Goal: Task Accomplishment & Management: Manage account settings

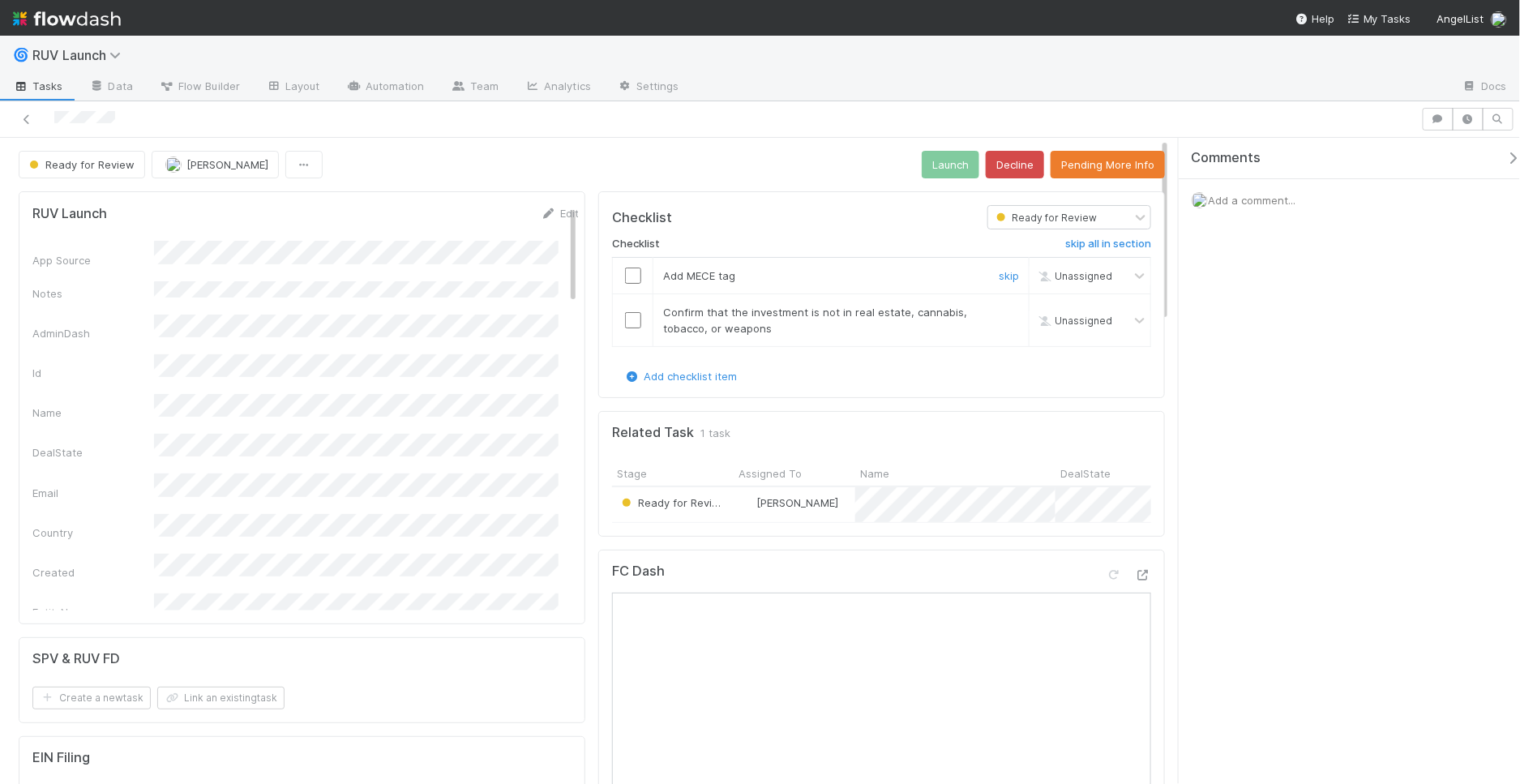
click at [629, 277] on input "checkbox" at bounding box center [634, 276] width 16 height 16
click at [625, 316] on input "checkbox" at bounding box center [634, 320] width 16 height 16
click at [941, 168] on button "Launch" at bounding box center [951, 164] width 58 height 27
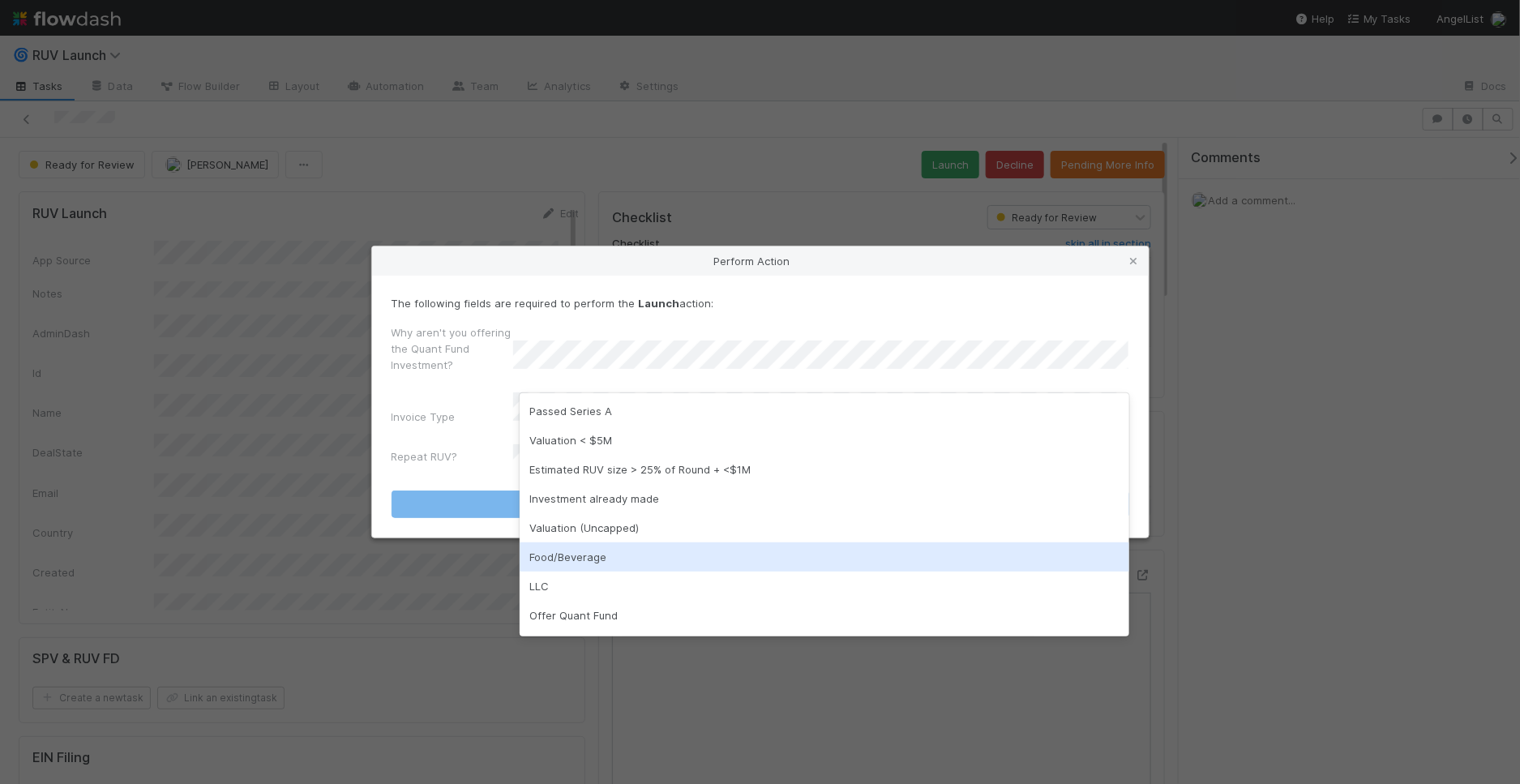
scroll to position [26, 0]
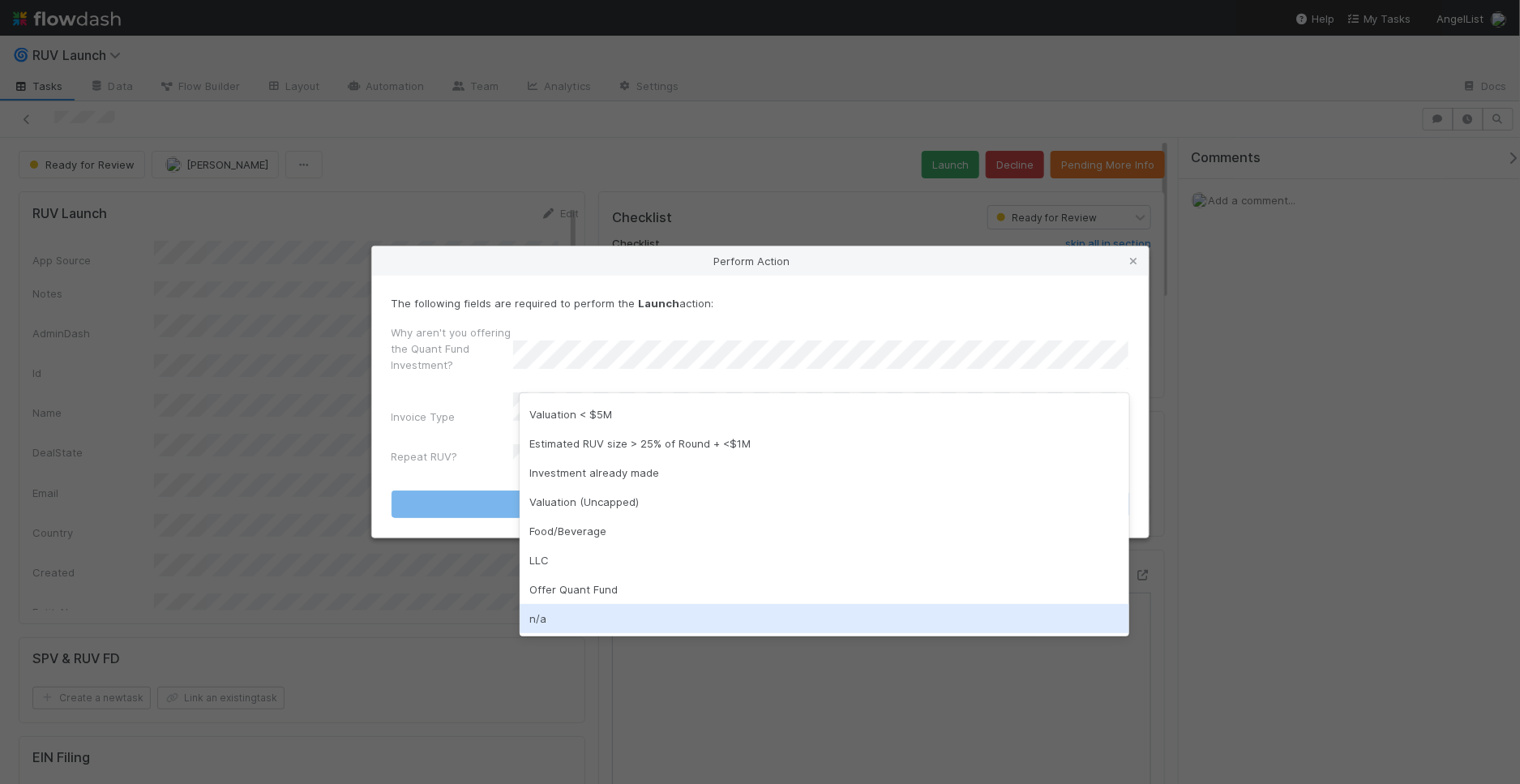
click at [623, 610] on div "n/a" at bounding box center [825, 618] width 610 height 29
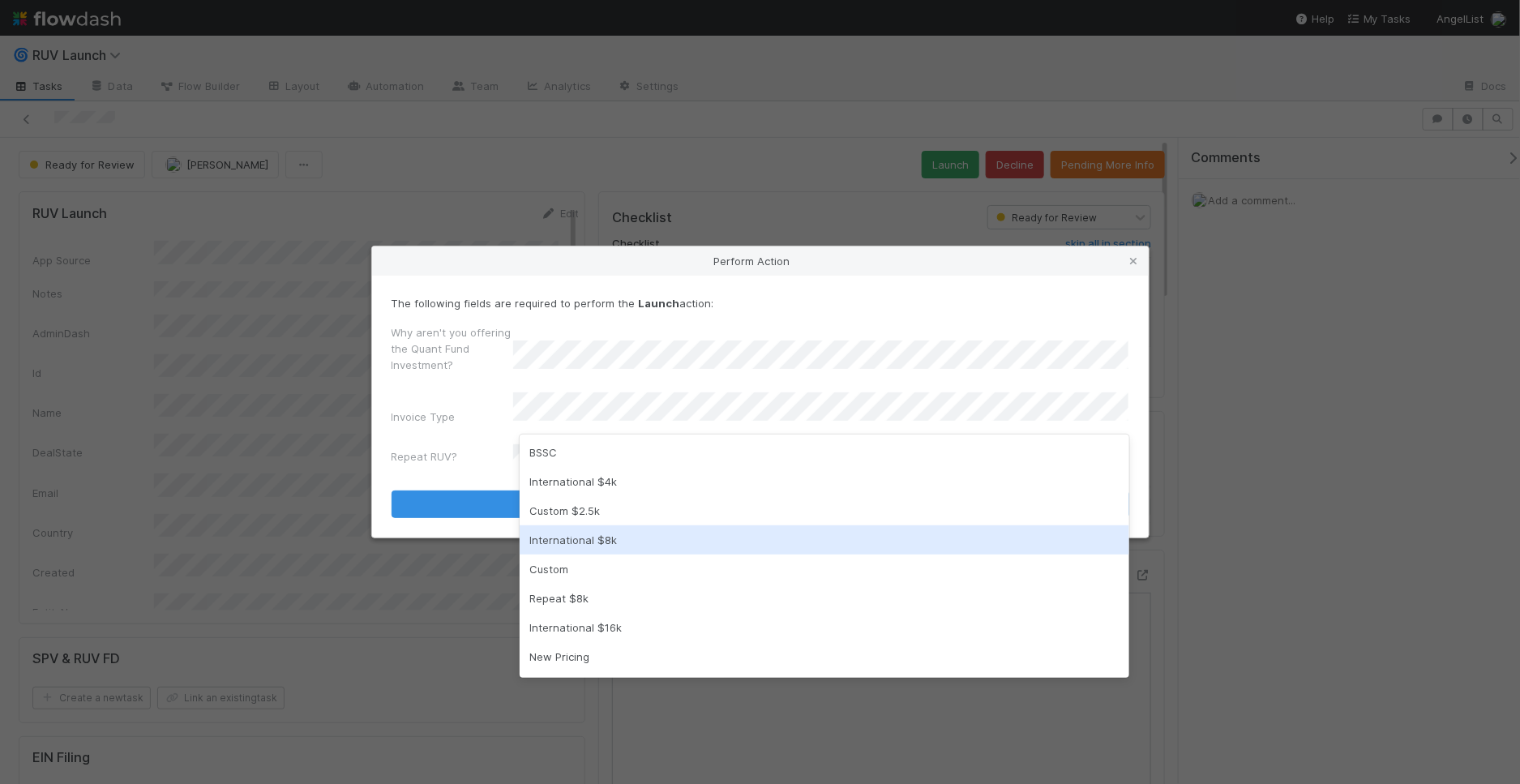
scroll to position [230, 0]
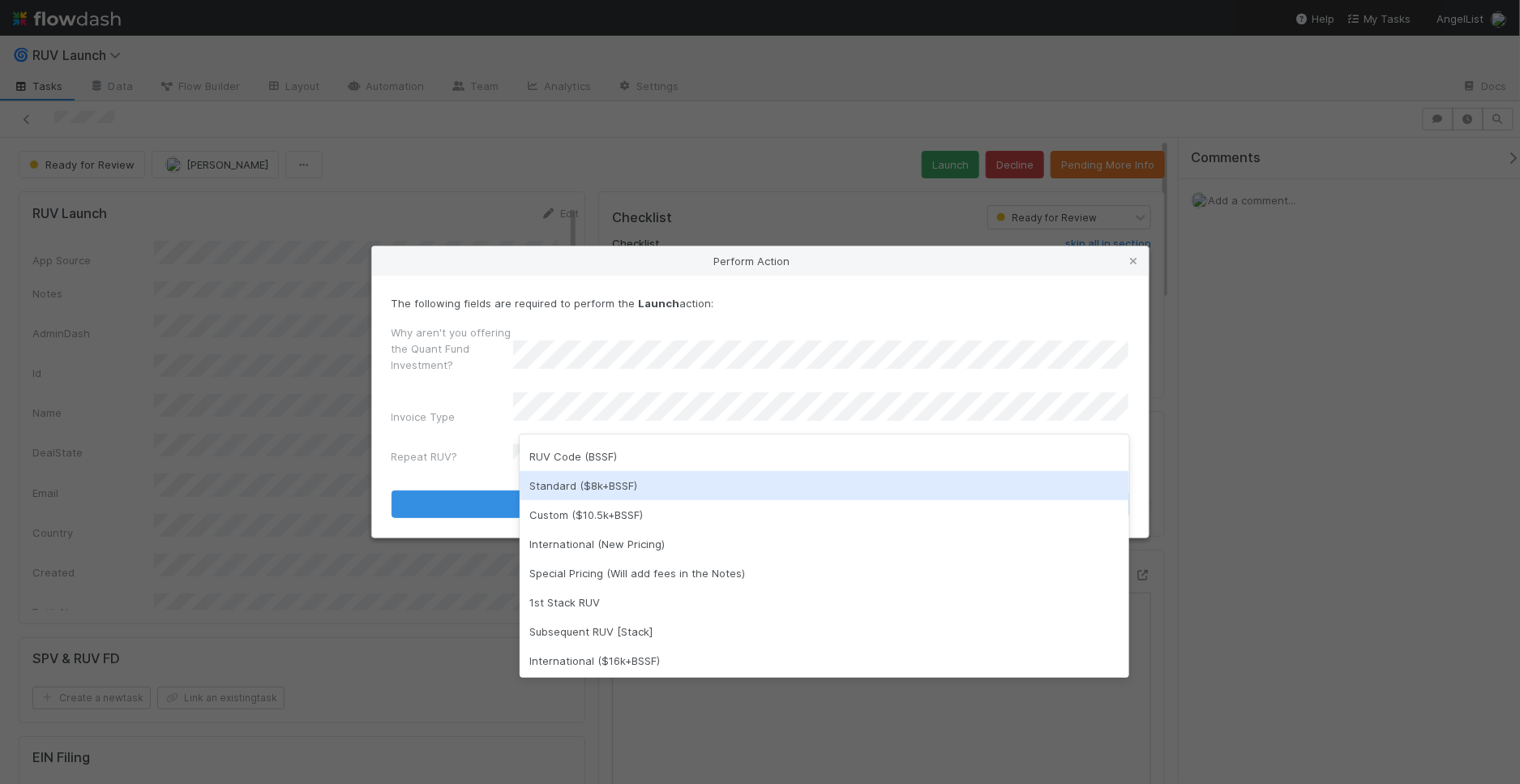
click at [624, 485] on div "Standard ($8k+BSSF)" at bounding box center [825, 485] width 610 height 29
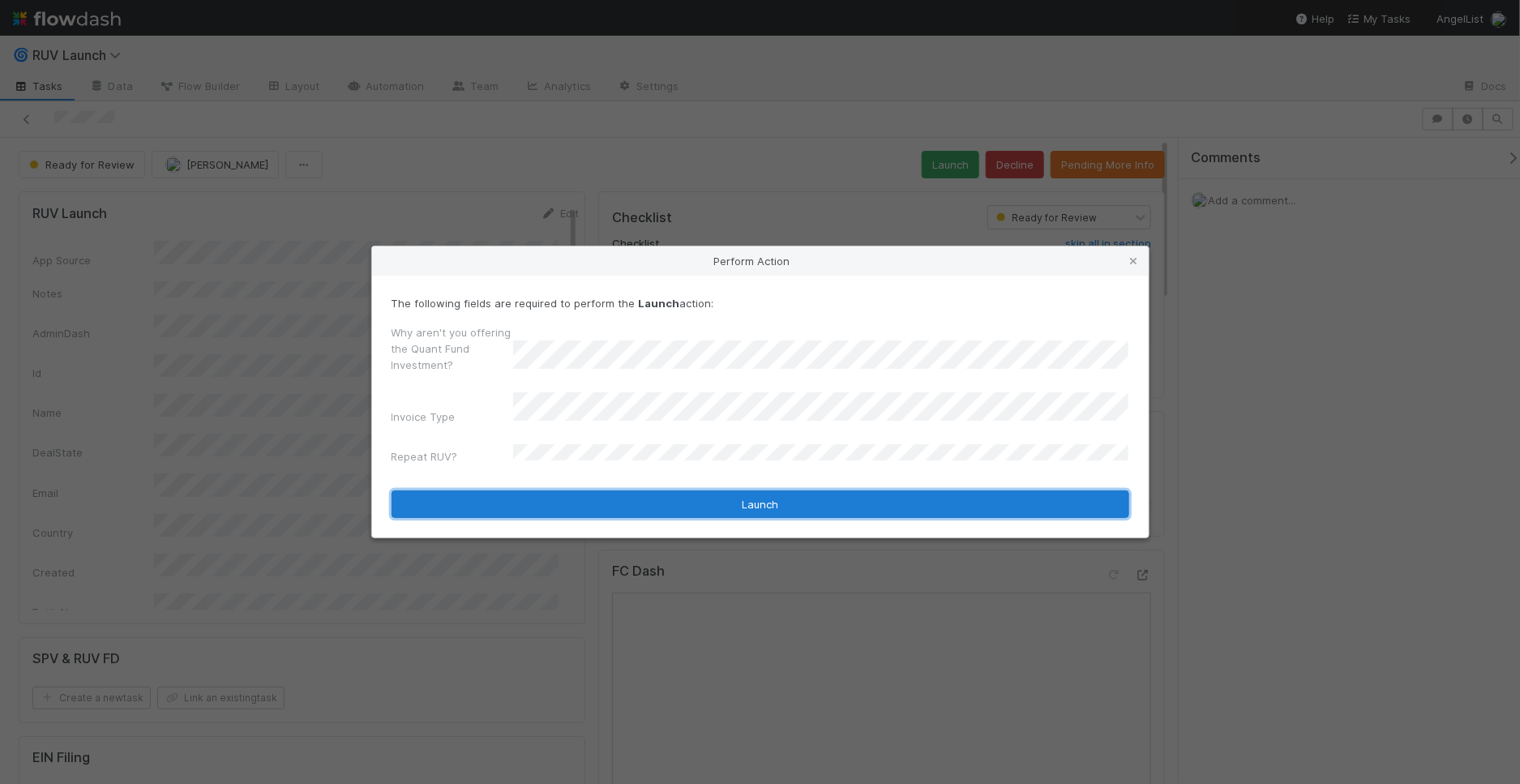
click at [633, 507] on button "Launch" at bounding box center [760, 503] width 738 height 27
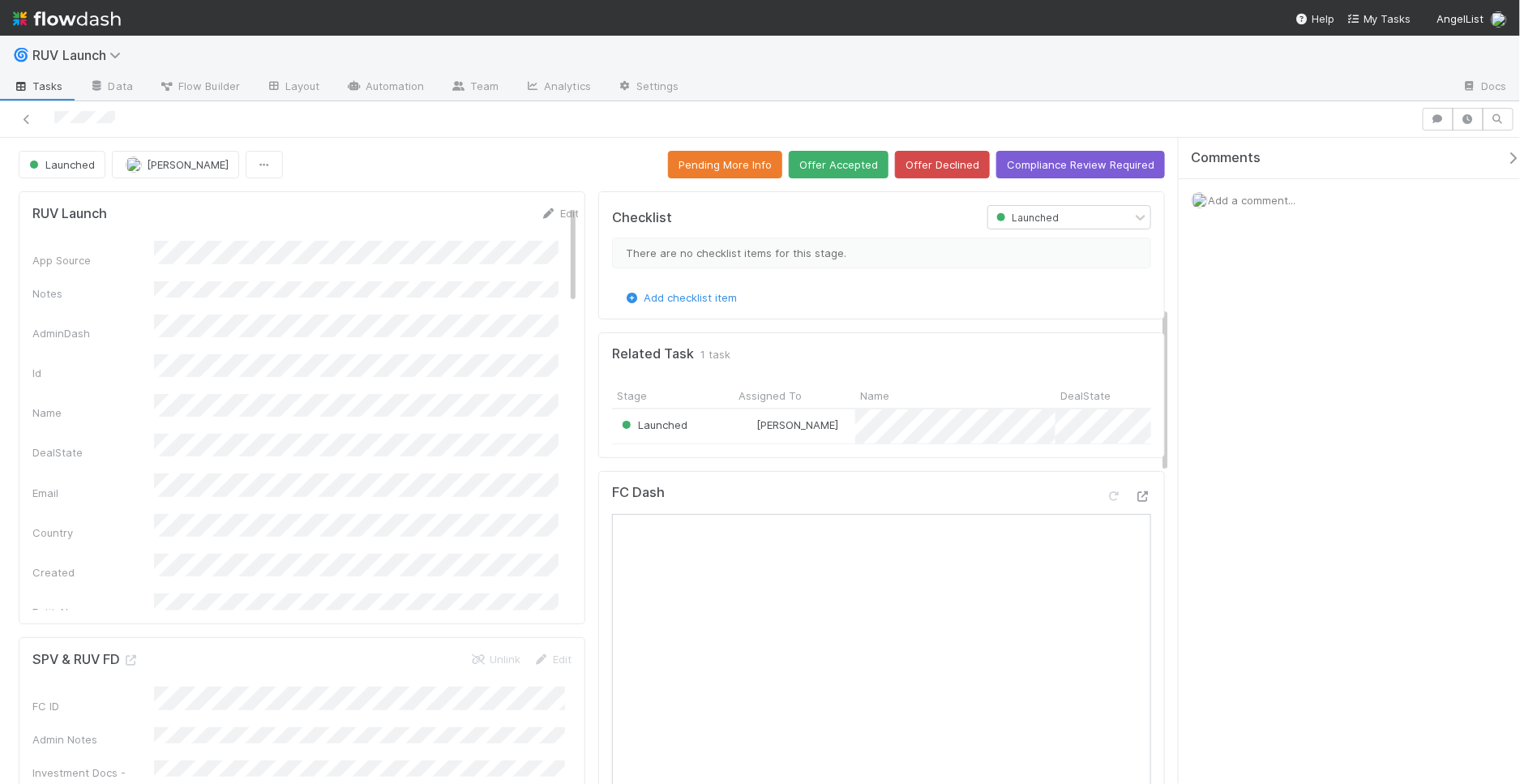
scroll to position [652, 0]
click at [73, 165] on span "Launched" at bounding box center [61, 165] width 69 height 13
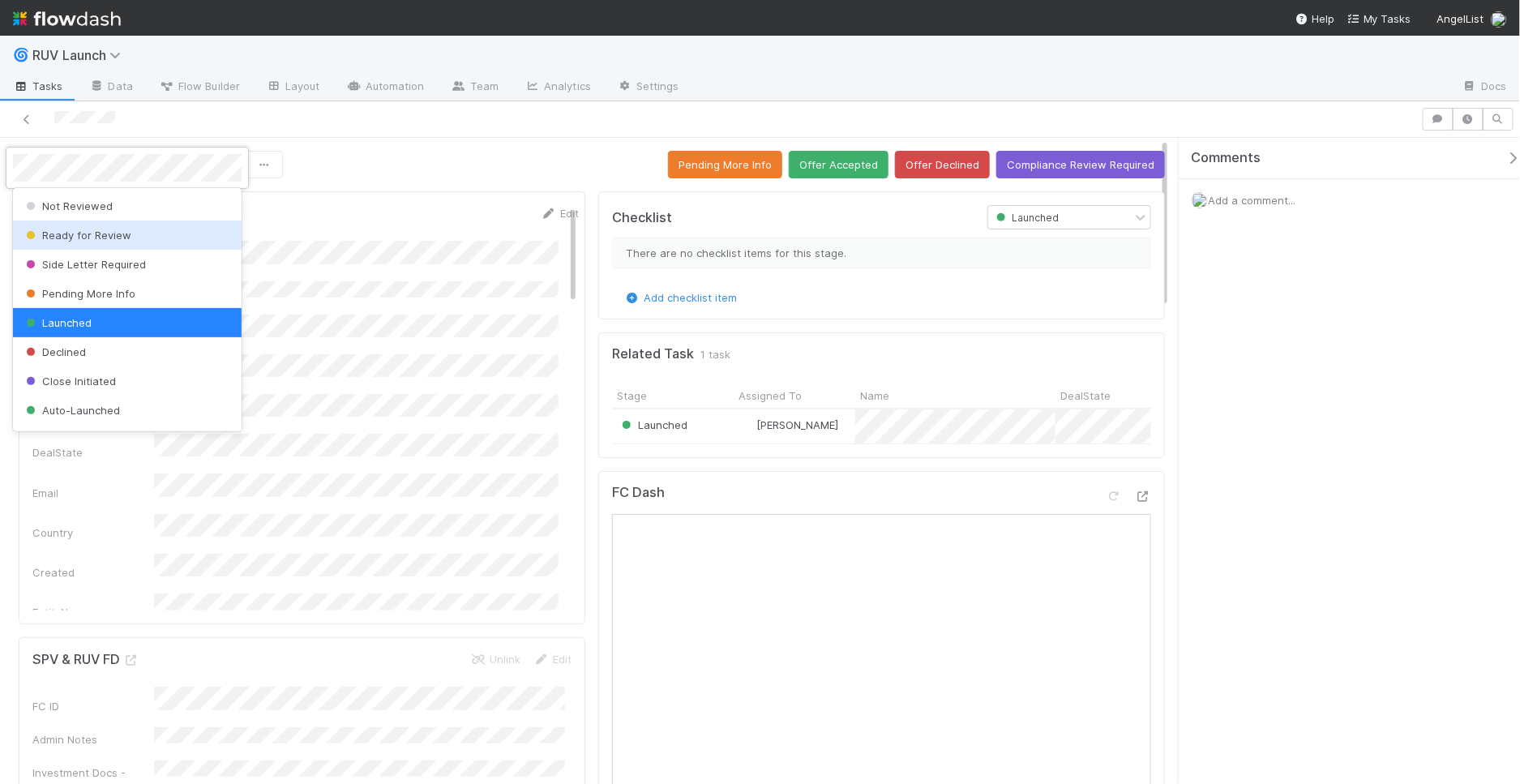
click at [184, 237] on div "Ready for Review" at bounding box center [128, 234] width 229 height 29
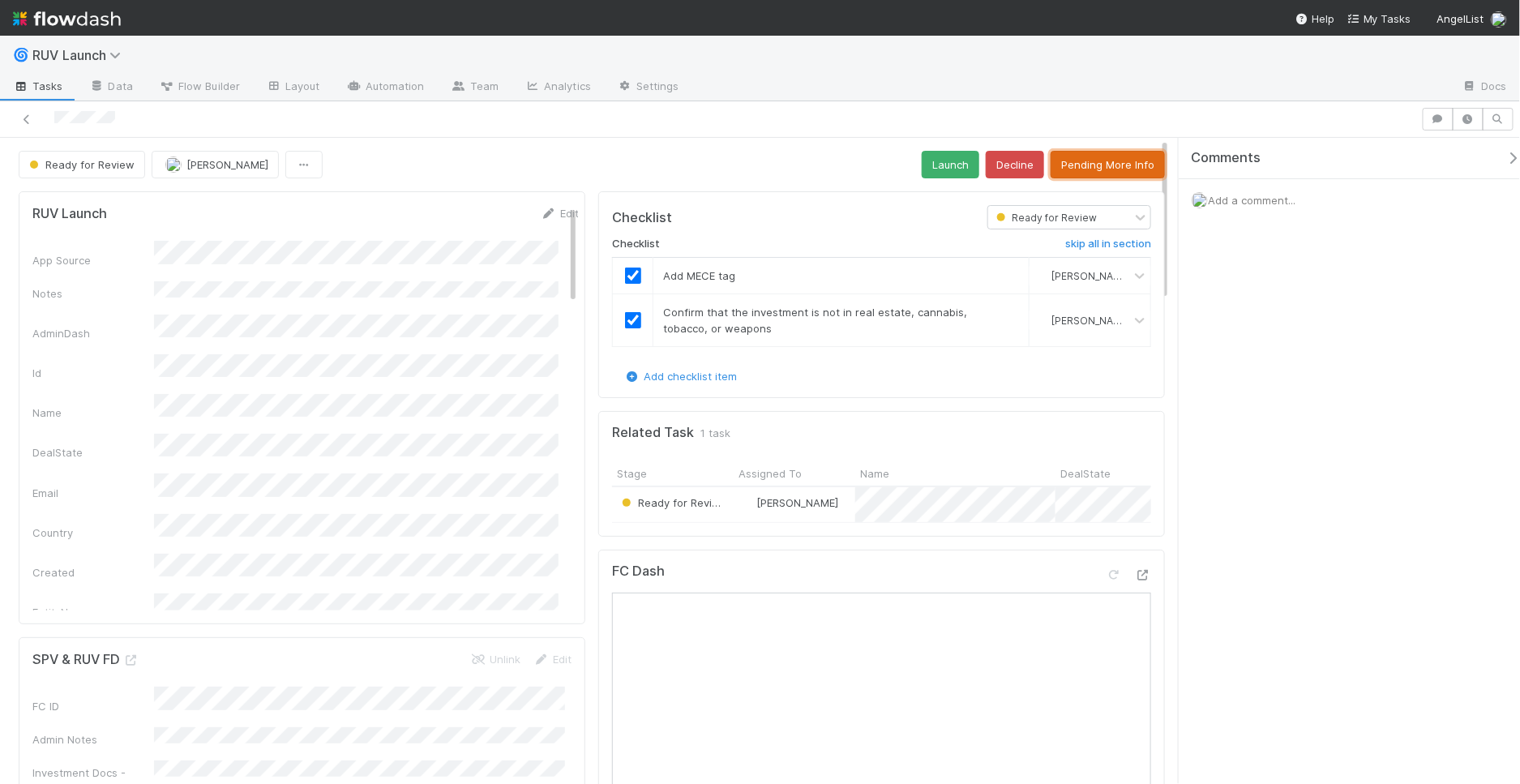
click at [1059, 160] on button "Pending More Info" at bounding box center [1108, 164] width 114 height 27
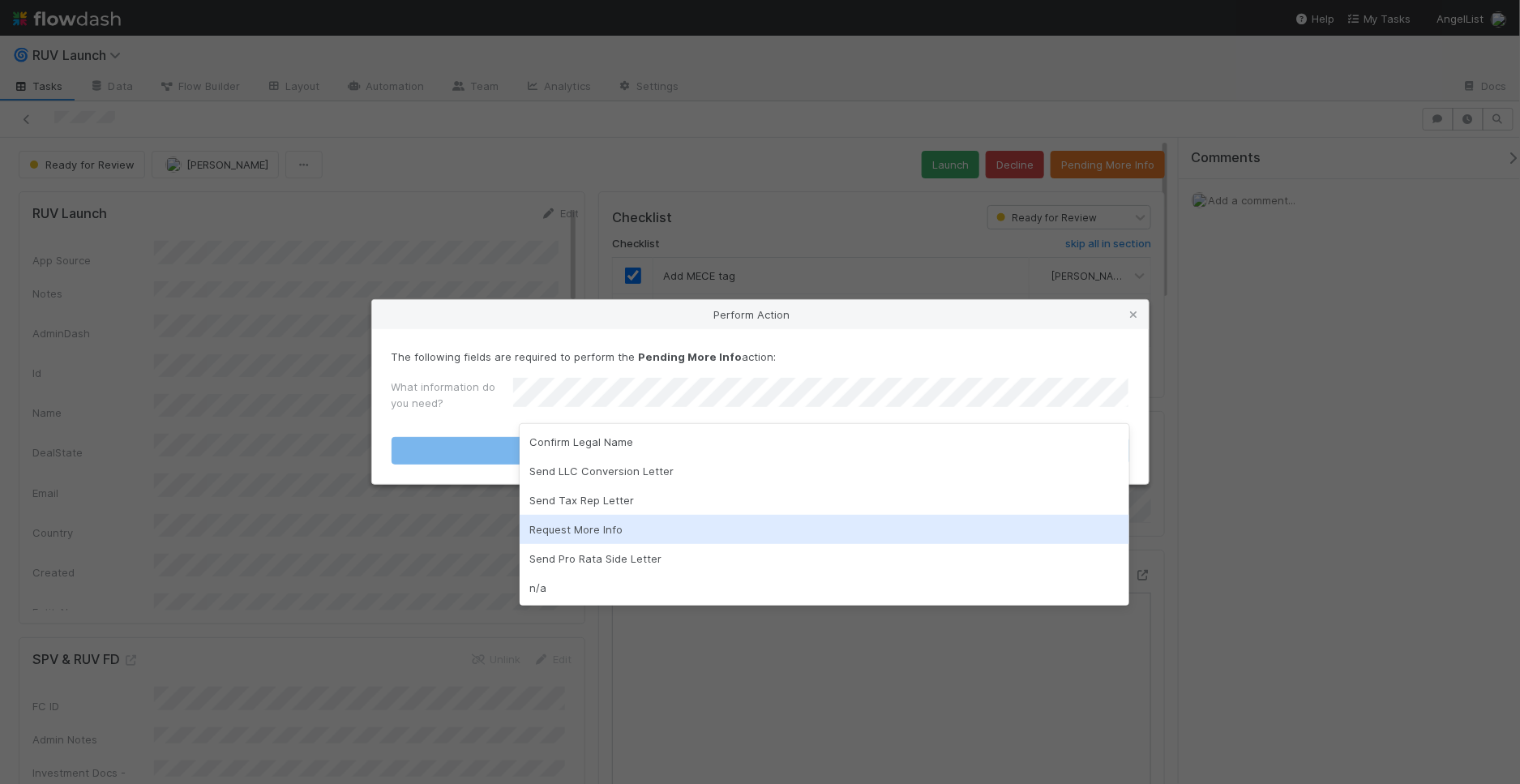
click at [635, 534] on div "Request More Info" at bounding box center [825, 529] width 610 height 29
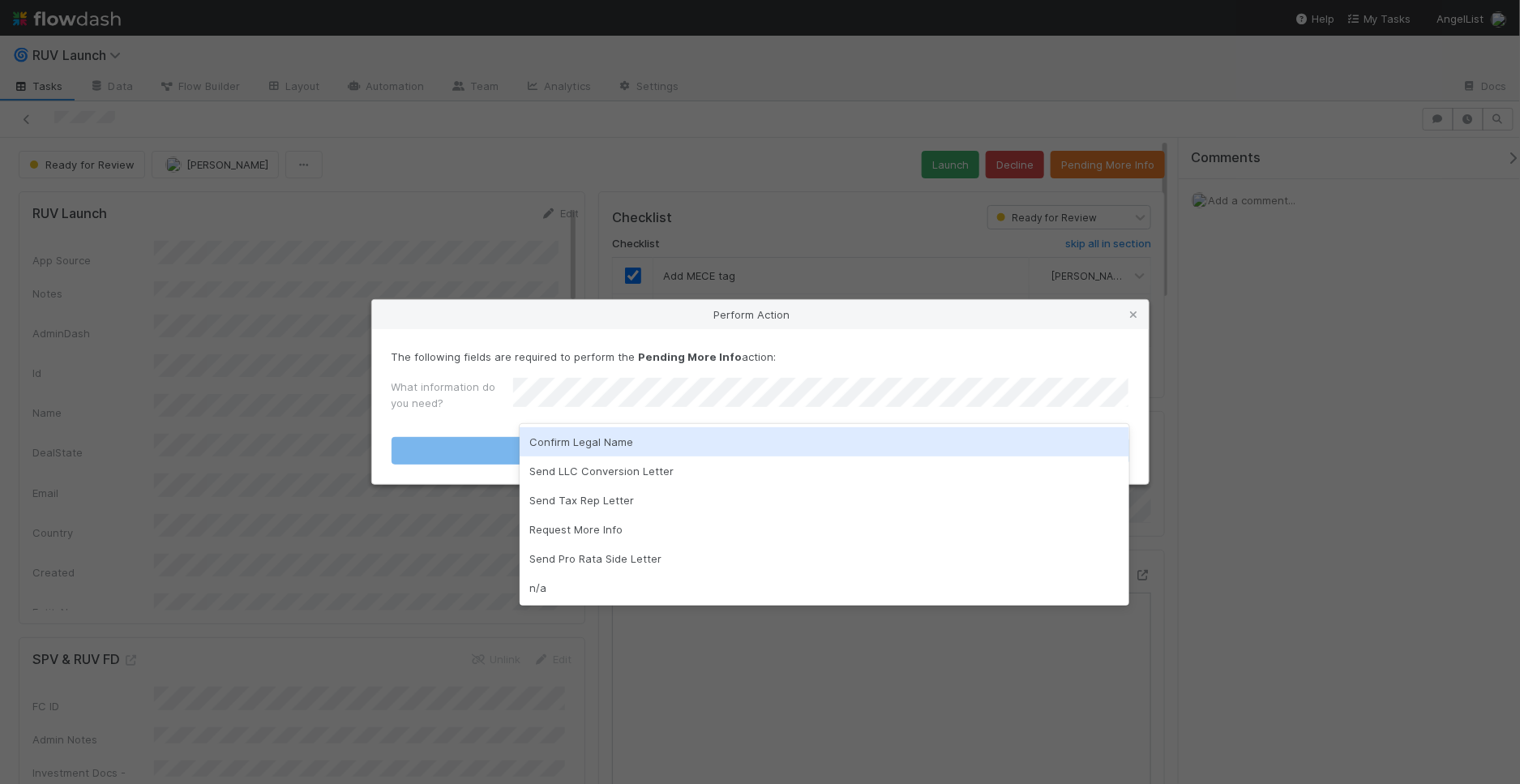
click at [609, 447] on div "Confirm Legal Name" at bounding box center [825, 441] width 610 height 29
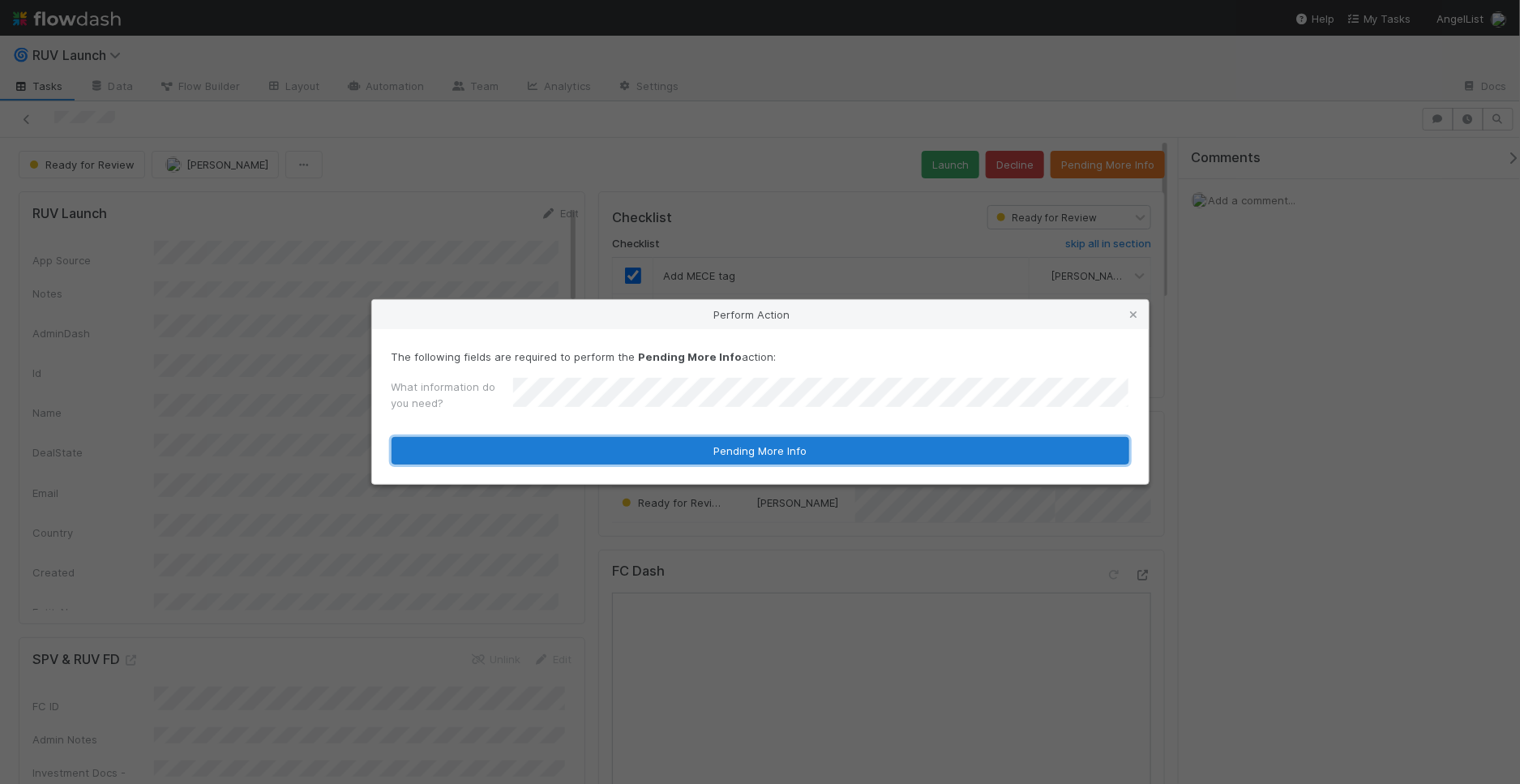
click at [631, 447] on button "Pending More Info" at bounding box center [760, 450] width 738 height 27
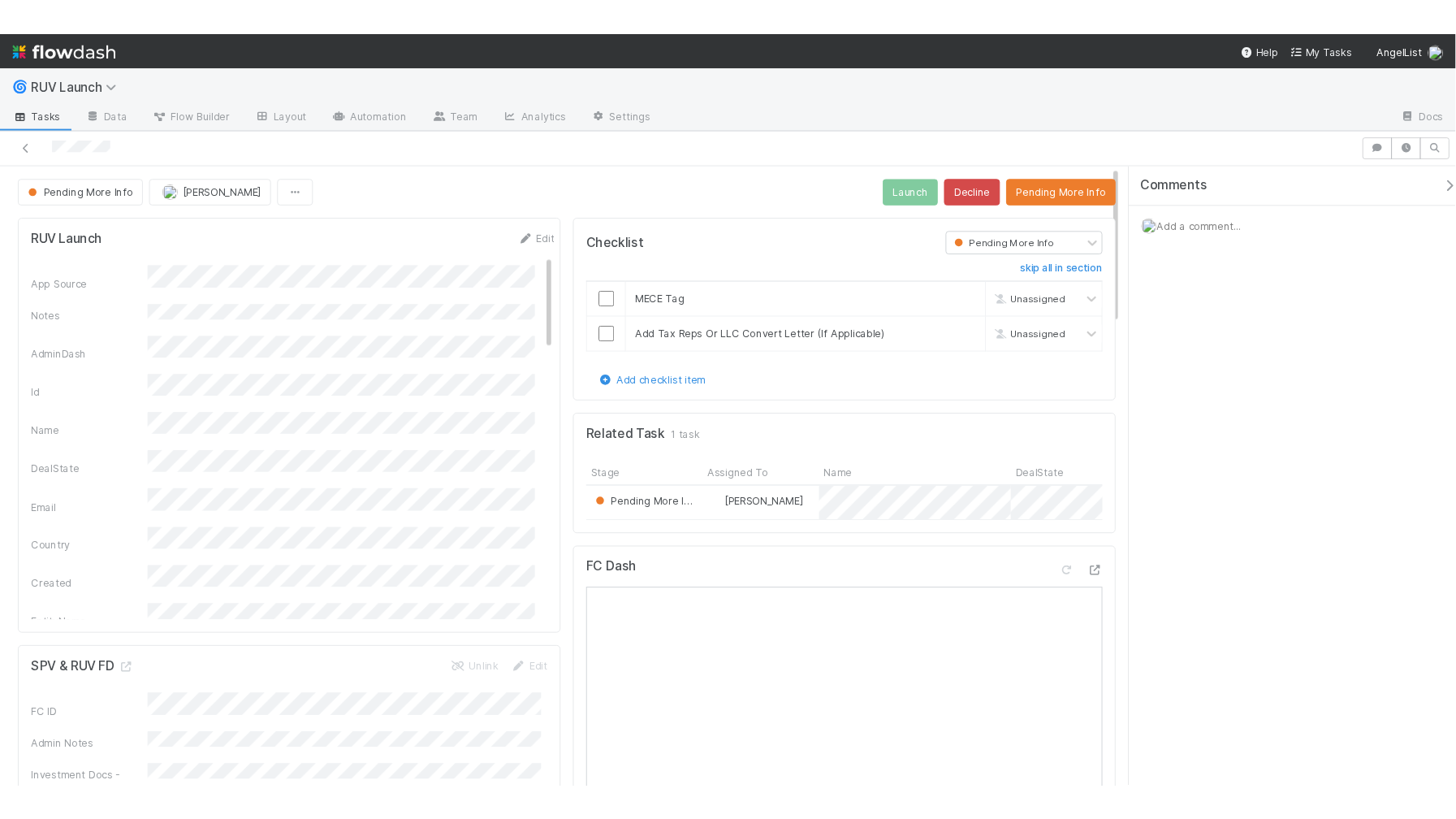
scroll to position [239, 0]
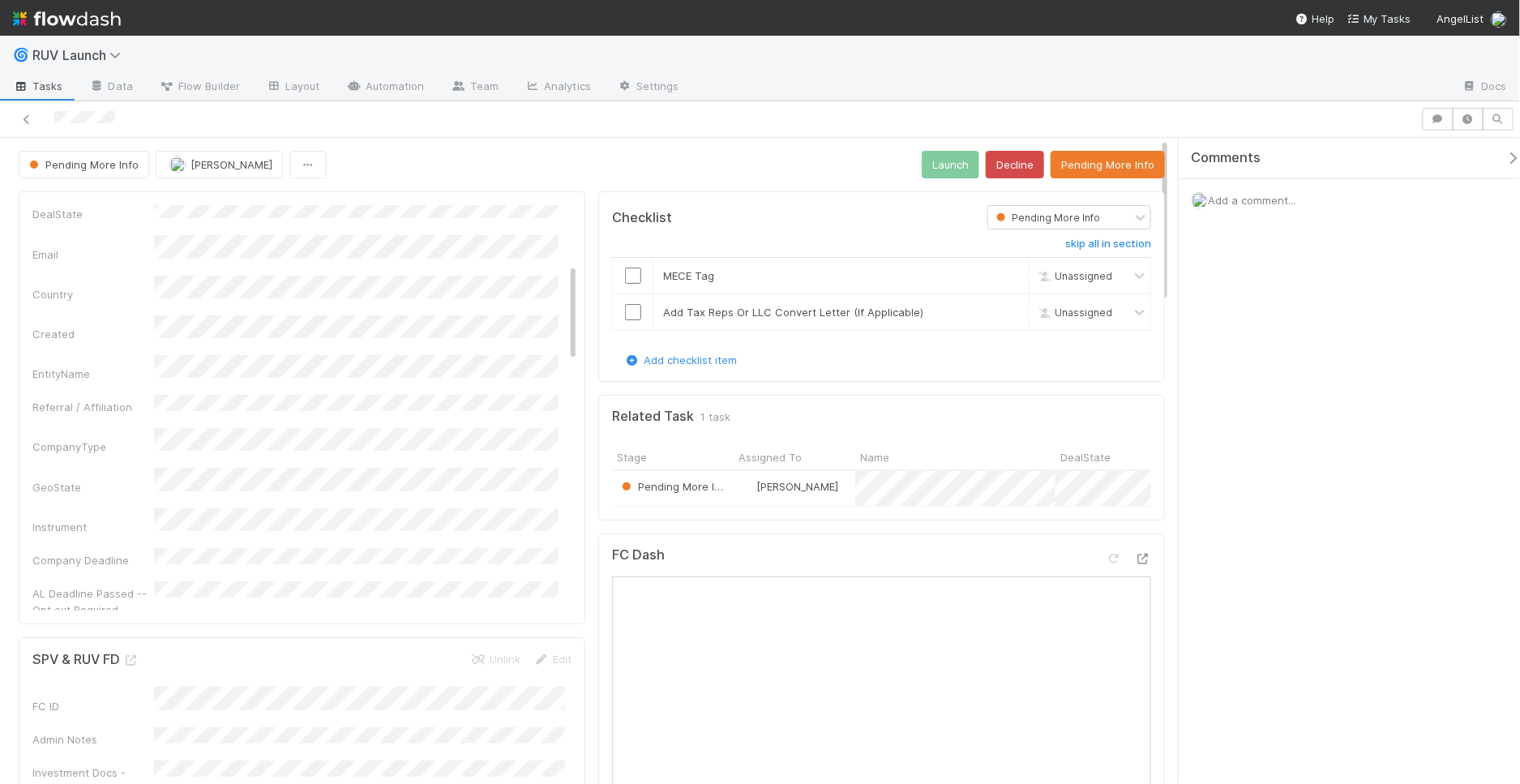
click at [579, 175] on div "Pending More Info Joshua Webster Launch Decline Pending More Info" at bounding box center [592, 164] width 1146 height 27
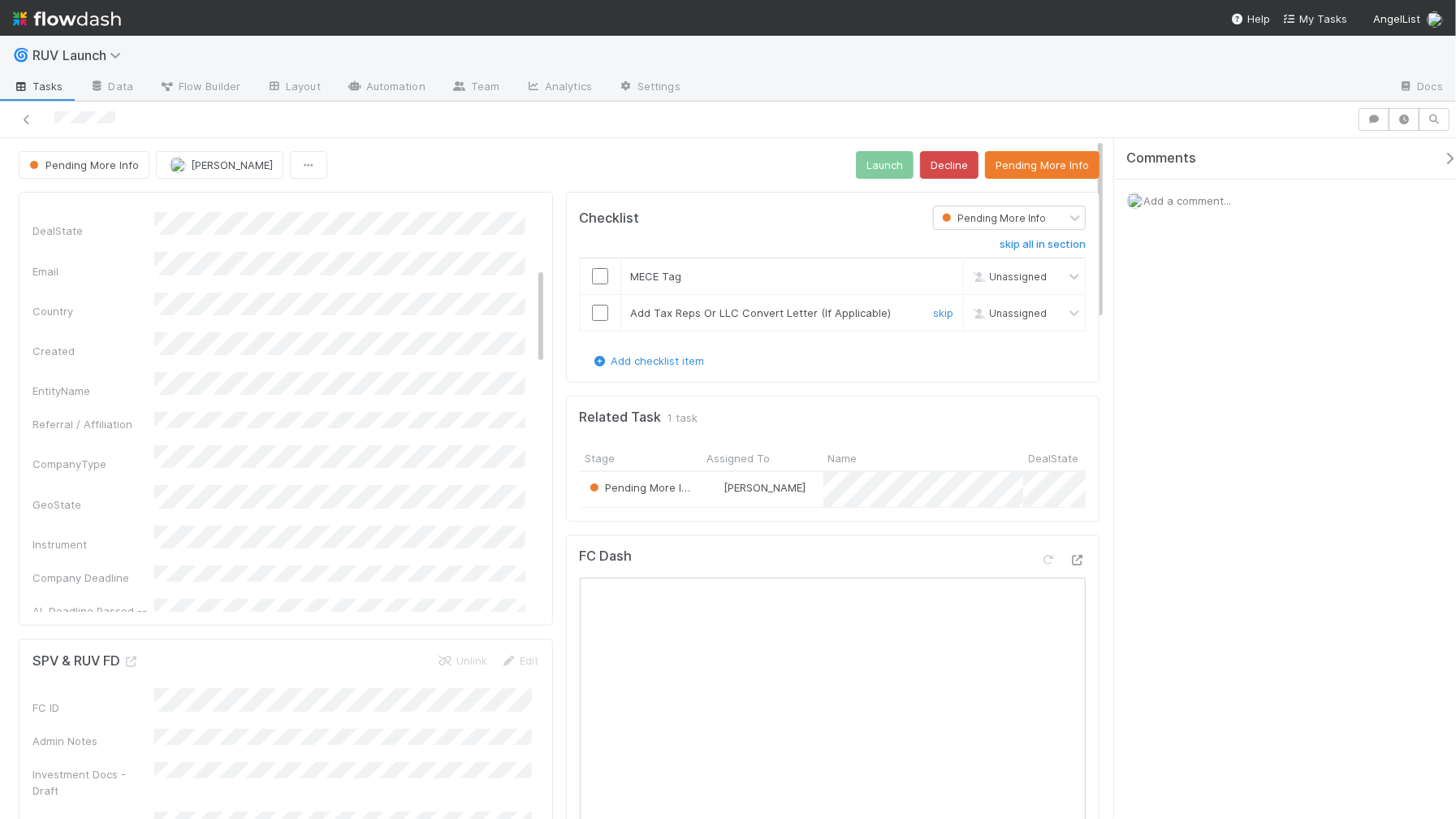
scroll to position [255, 0]
click at [1201, 189] on div "Add a comment..." at bounding box center [1293, 200] width 356 height 42
drag, startPoint x: 1205, startPoint y: 197, endPoint x: 1188, endPoint y: 204, distance: 18.4
click at [1205, 198] on span "Add a comment..." at bounding box center [1187, 200] width 87 height 13
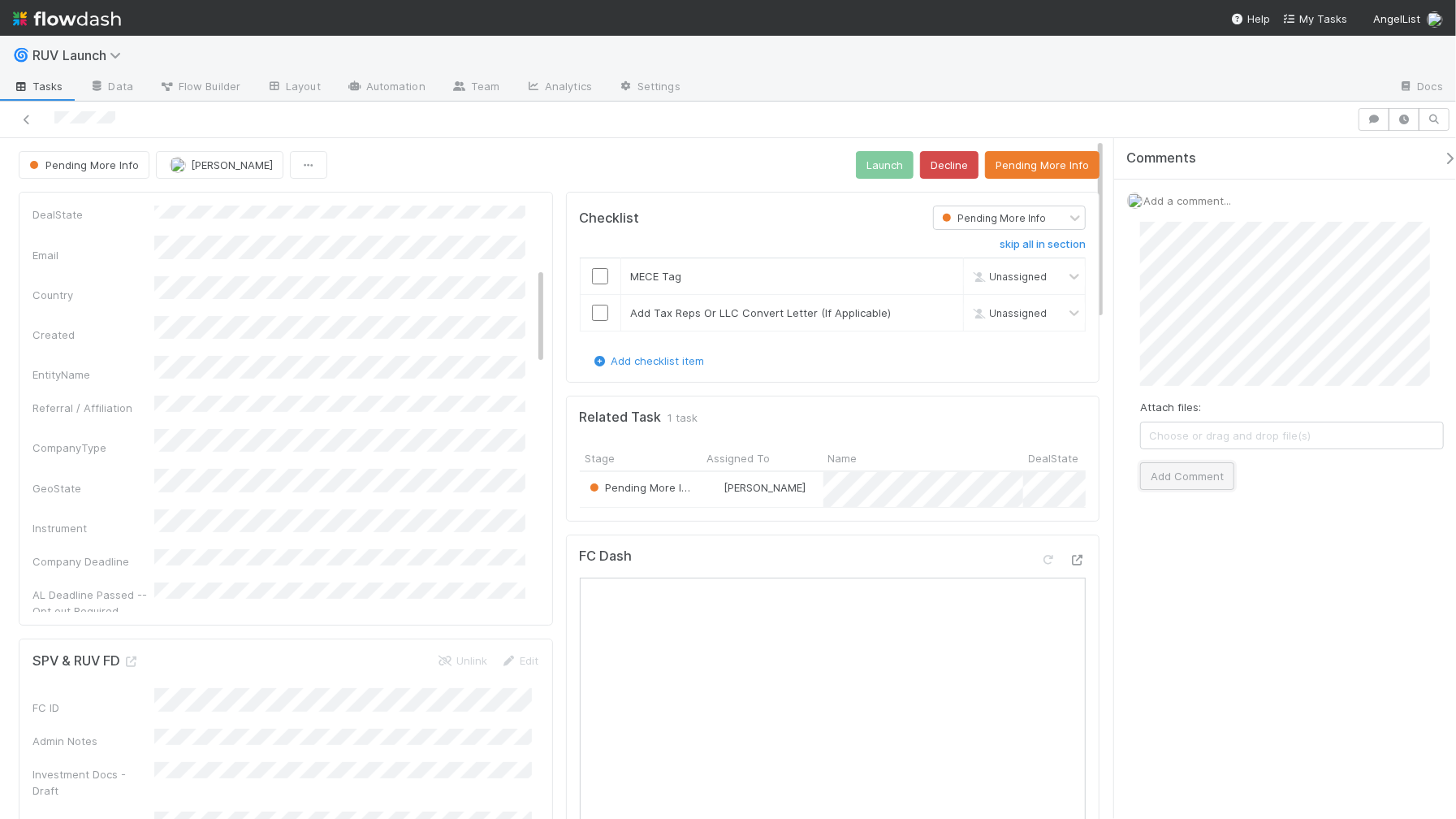
click at [1190, 468] on button "Add Comment" at bounding box center [1187, 476] width 94 height 27
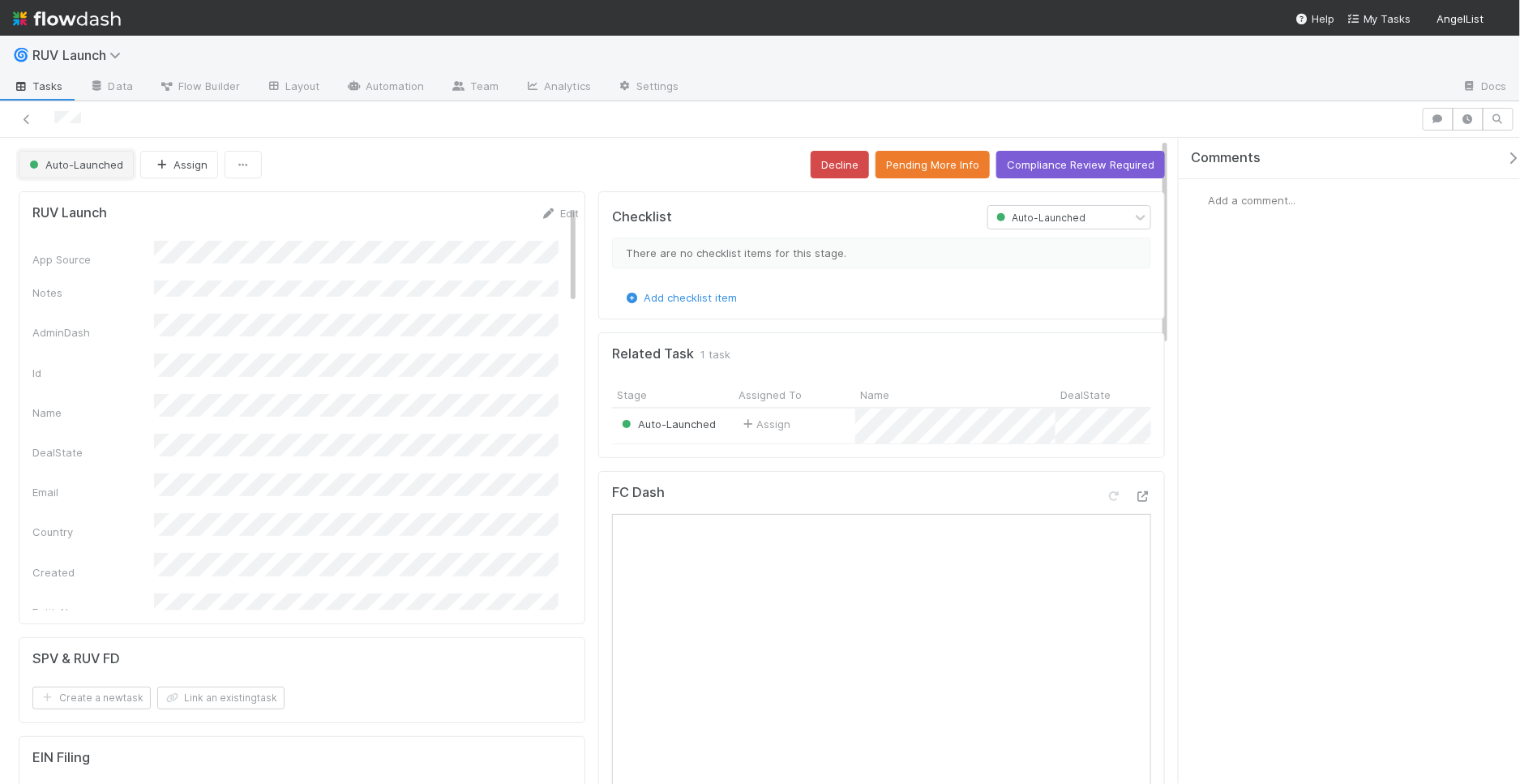
click at [73, 158] on span "Auto-Launched" at bounding box center [75, 165] width 97 height 13
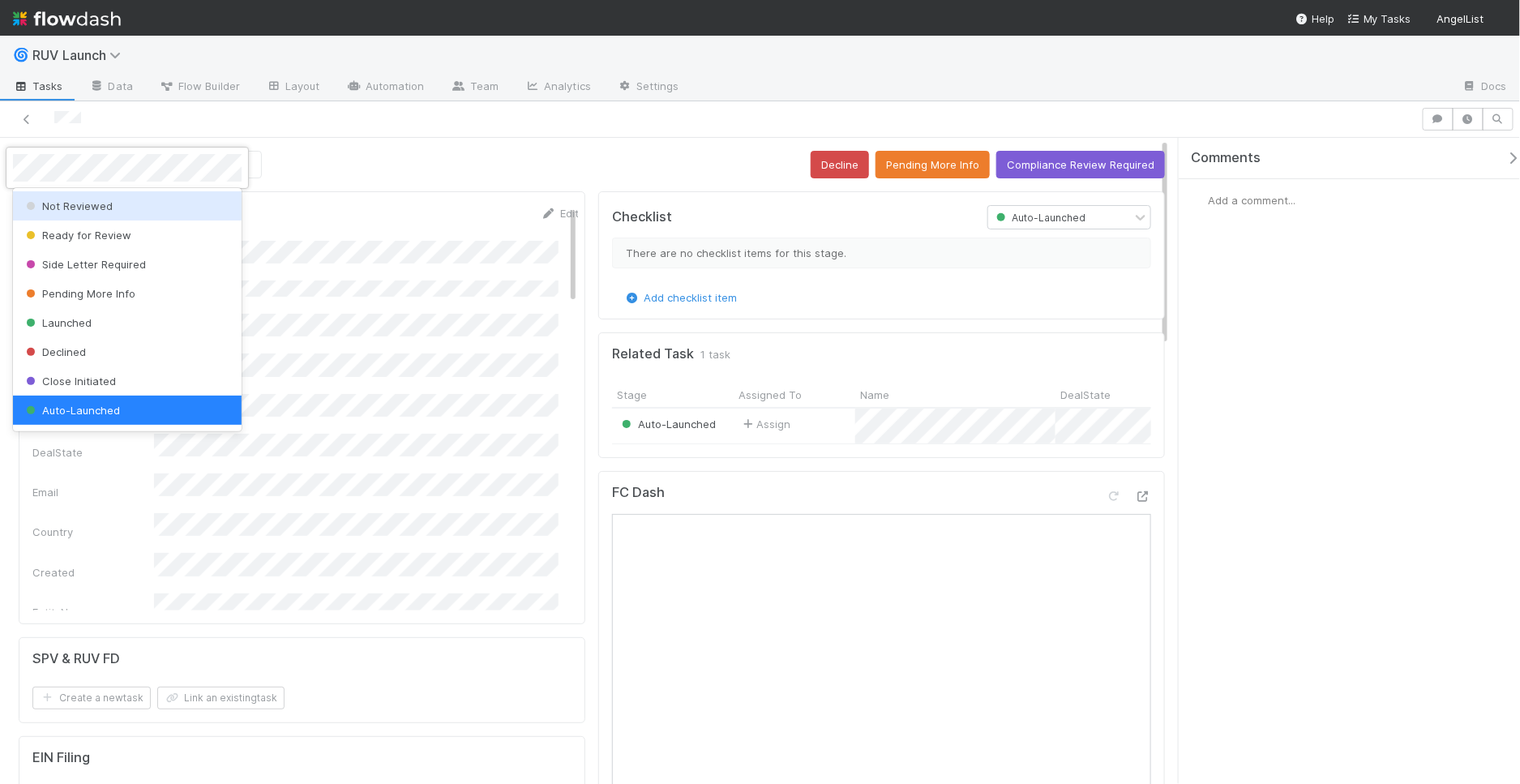
scroll to position [3, 0]
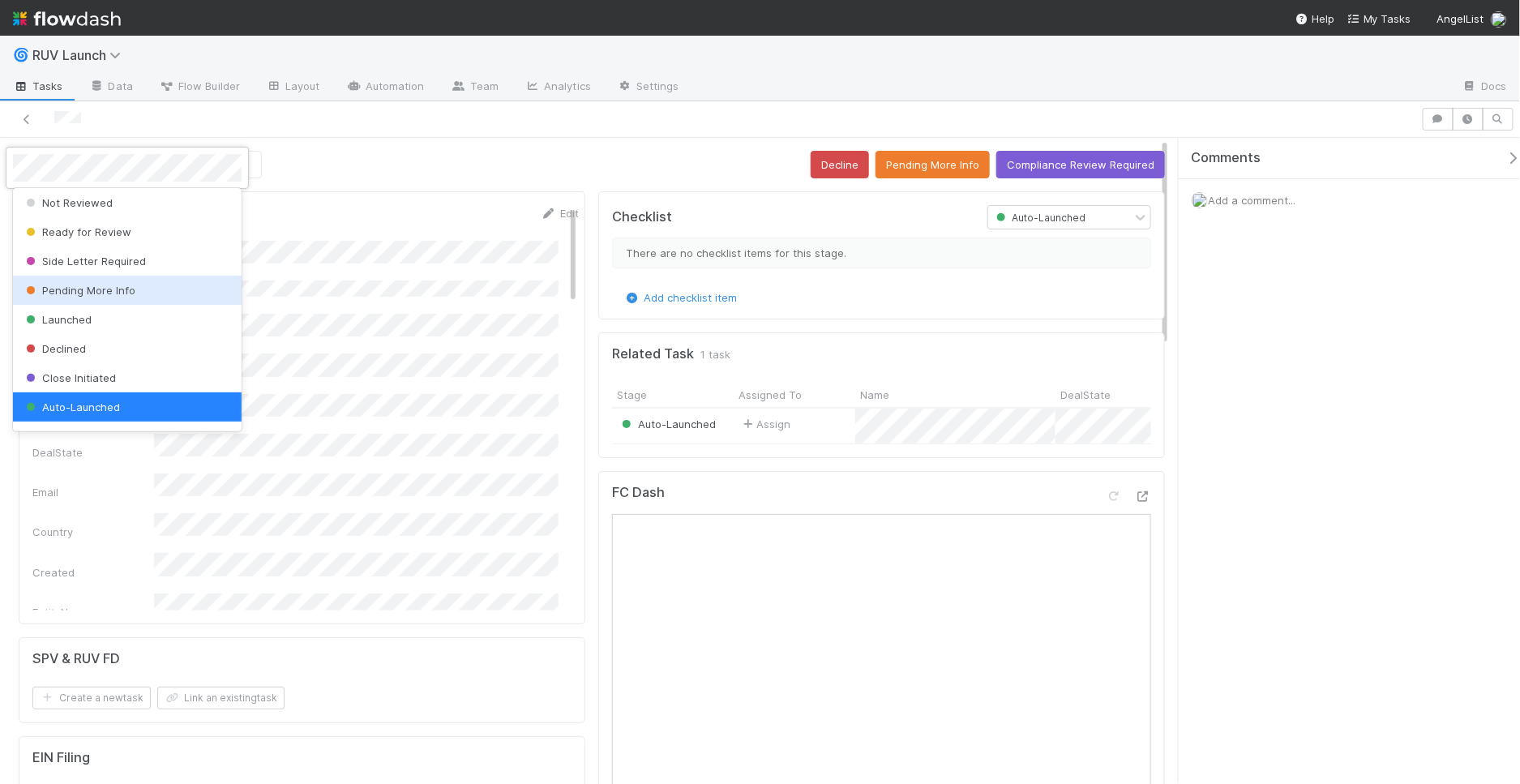
click at [82, 286] on span "Pending More Info" at bounding box center [79, 290] width 113 height 13
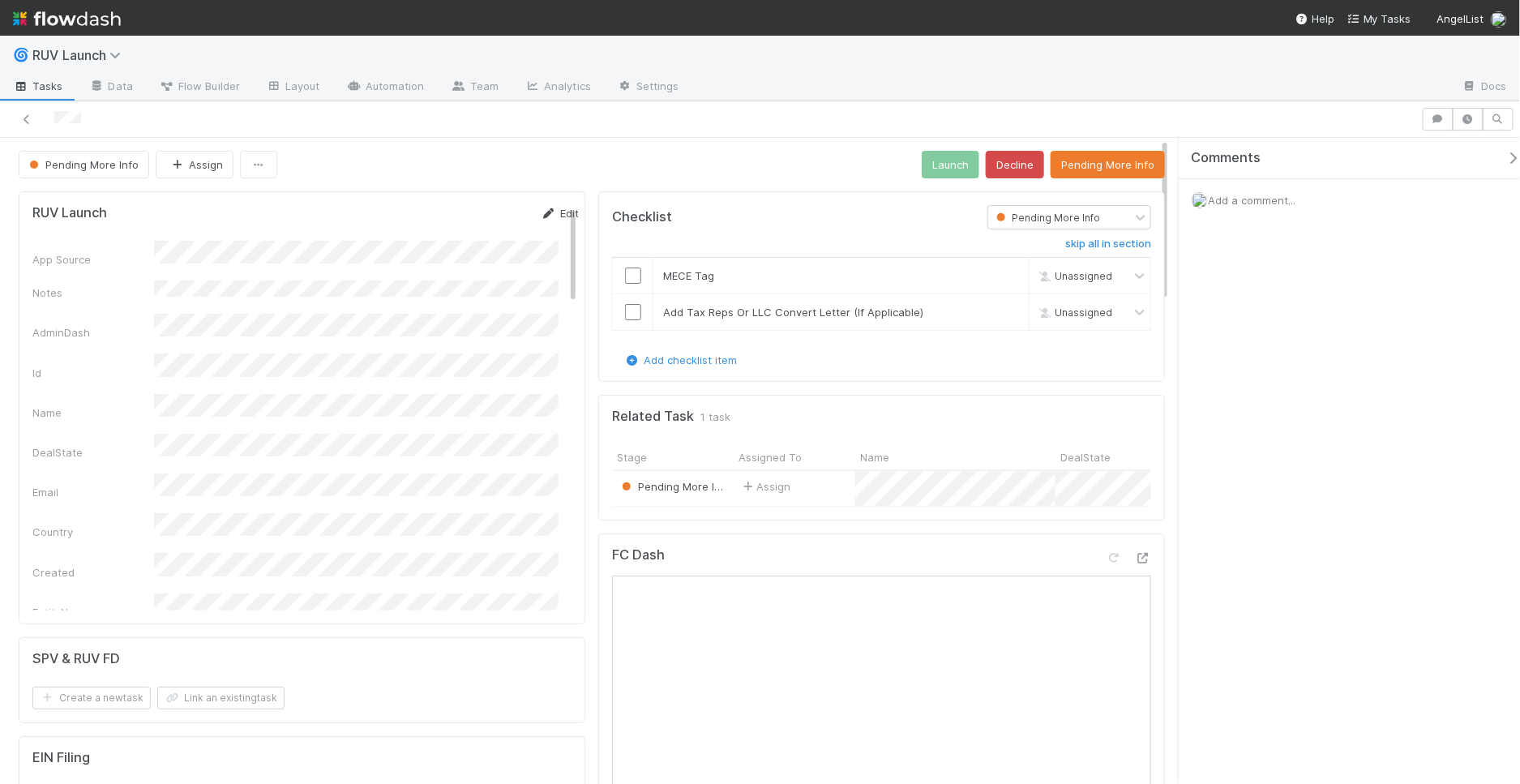
click at [550, 210] on link "Edit" at bounding box center [560, 213] width 38 height 13
click at [477, 213] on button "Save" at bounding box center [492, 218] width 46 height 27
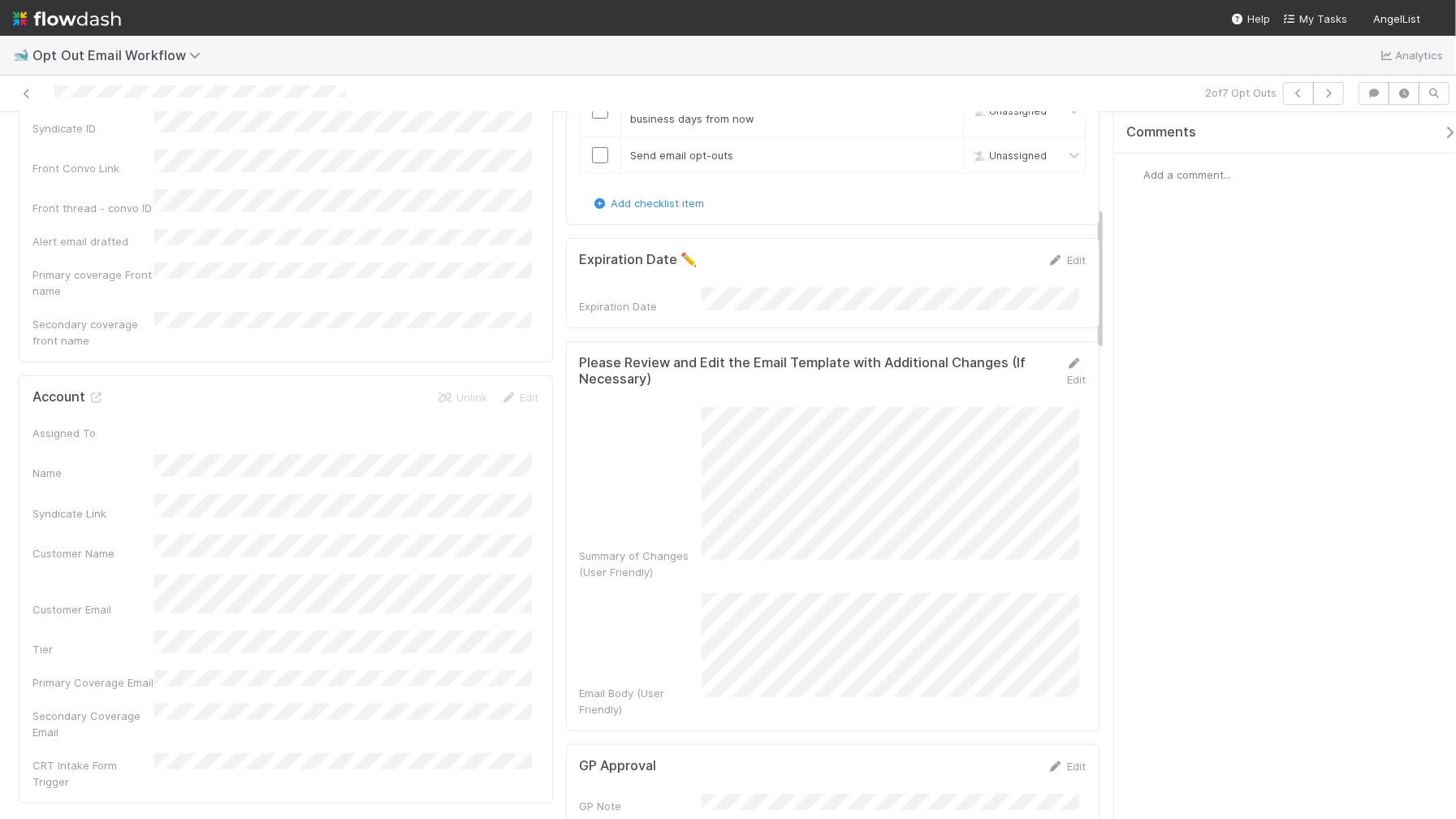
scroll to position [296, 0]
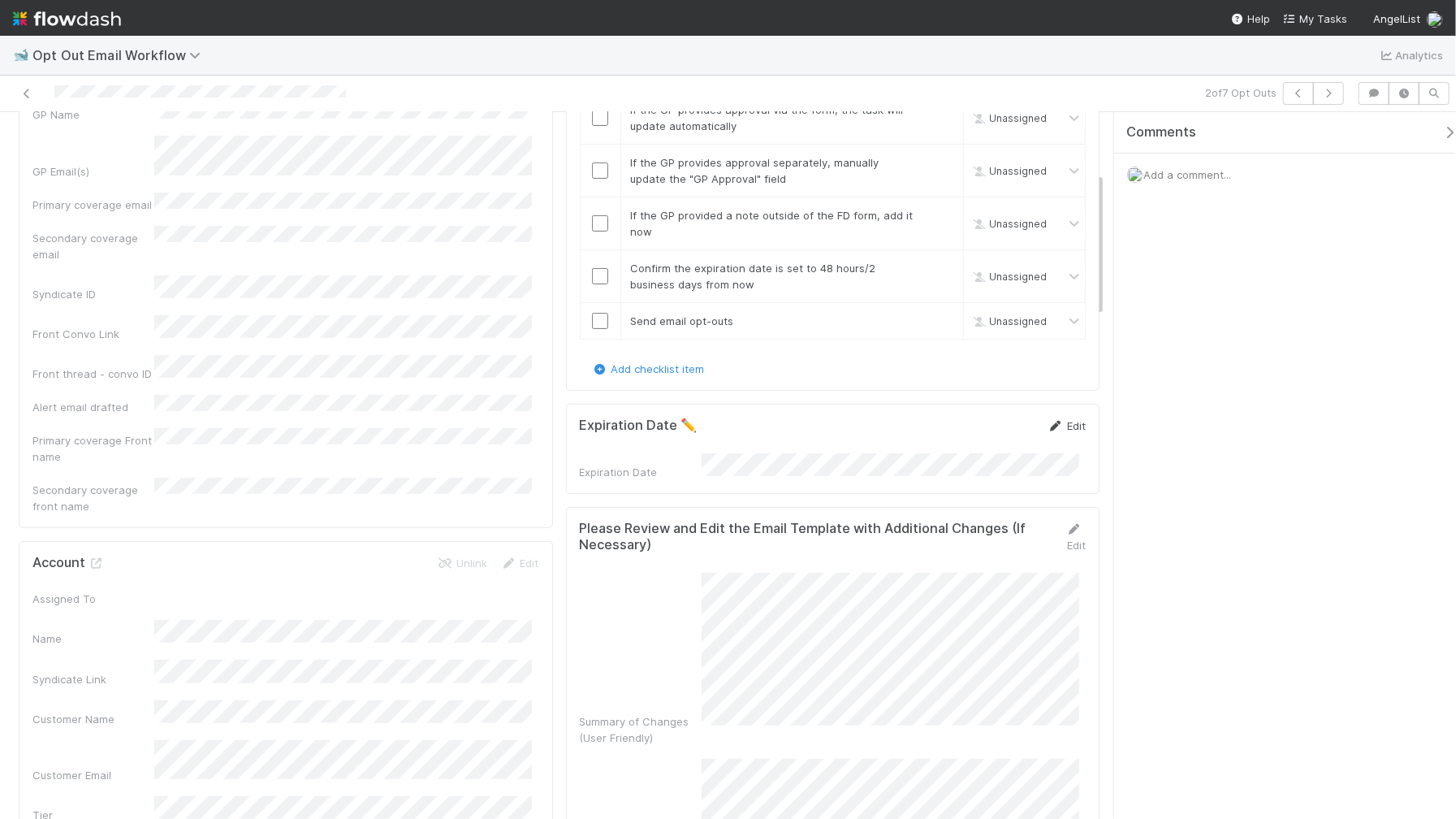
click at [1054, 420] on link "Edit" at bounding box center [1067, 426] width 38 height 13
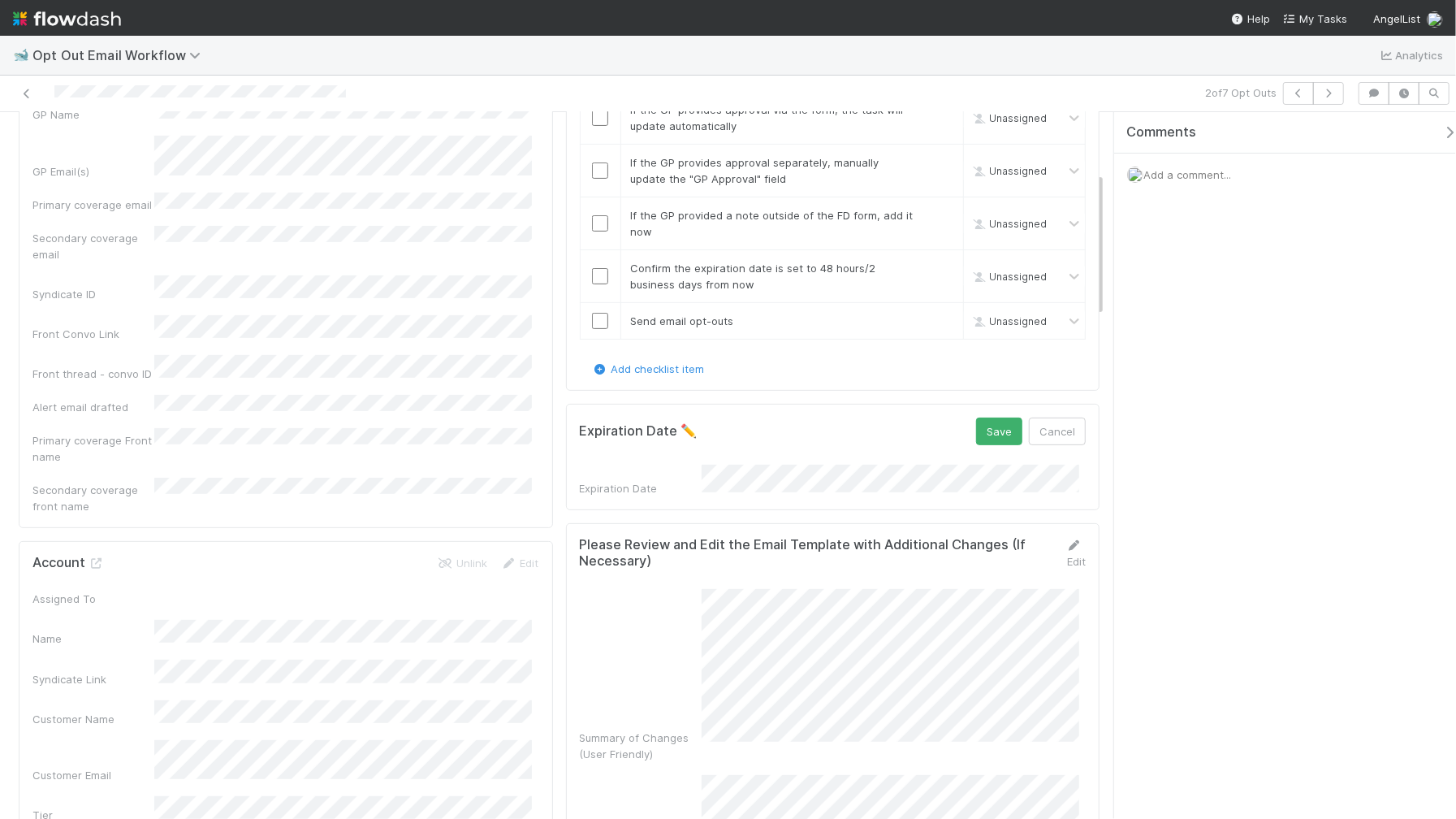
click at [622, 480] on div "Expiration Date" at bounding box center [641, 488] width 122 height 16
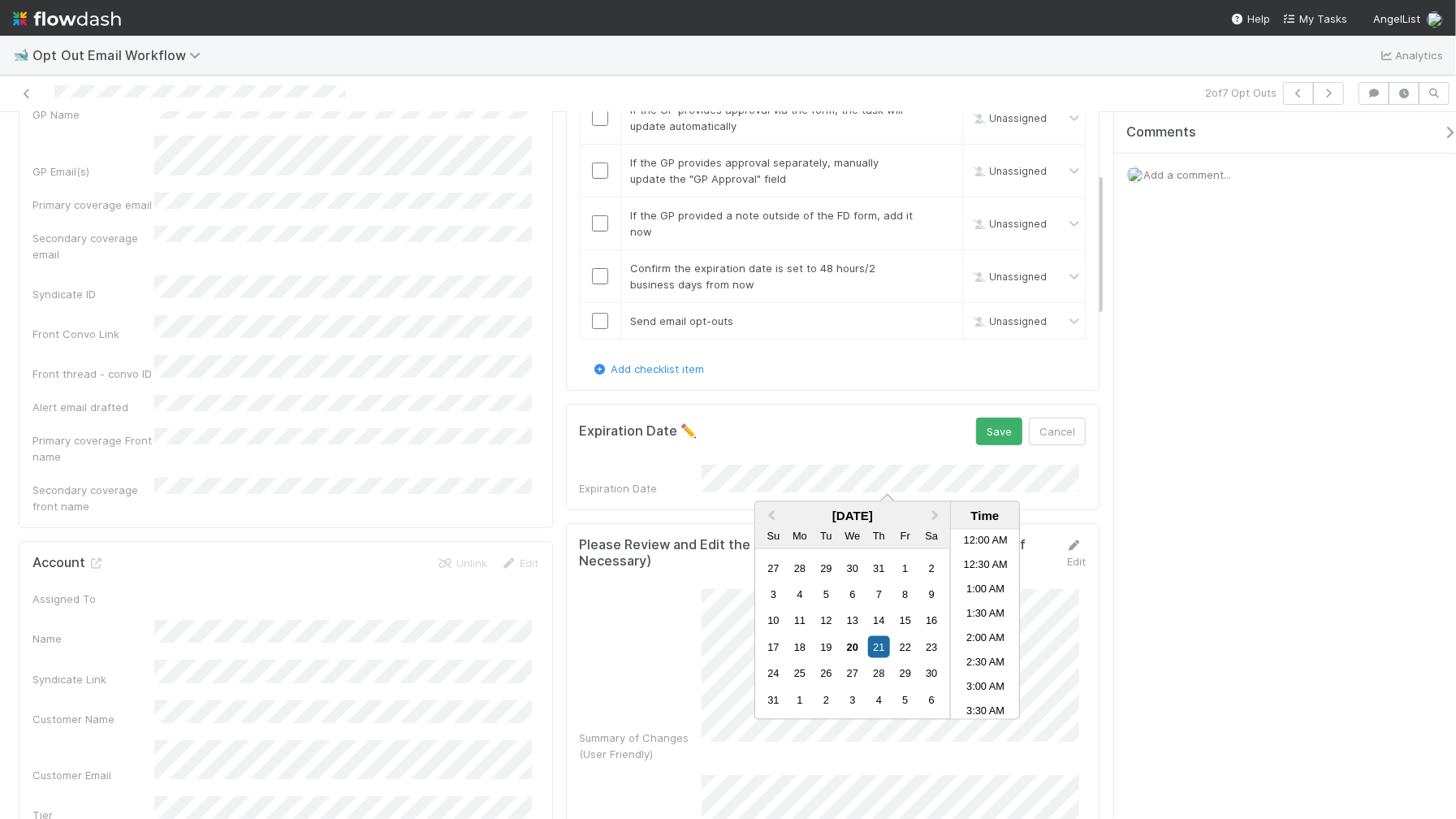
scroll to position [980, 0]
click at [905, 646] on div "22" at bounding box center [905, 647] width 22 height 22
click at [959, 548] on li "1:00 PM" at bounding box center [986, 547] width 69 height 25
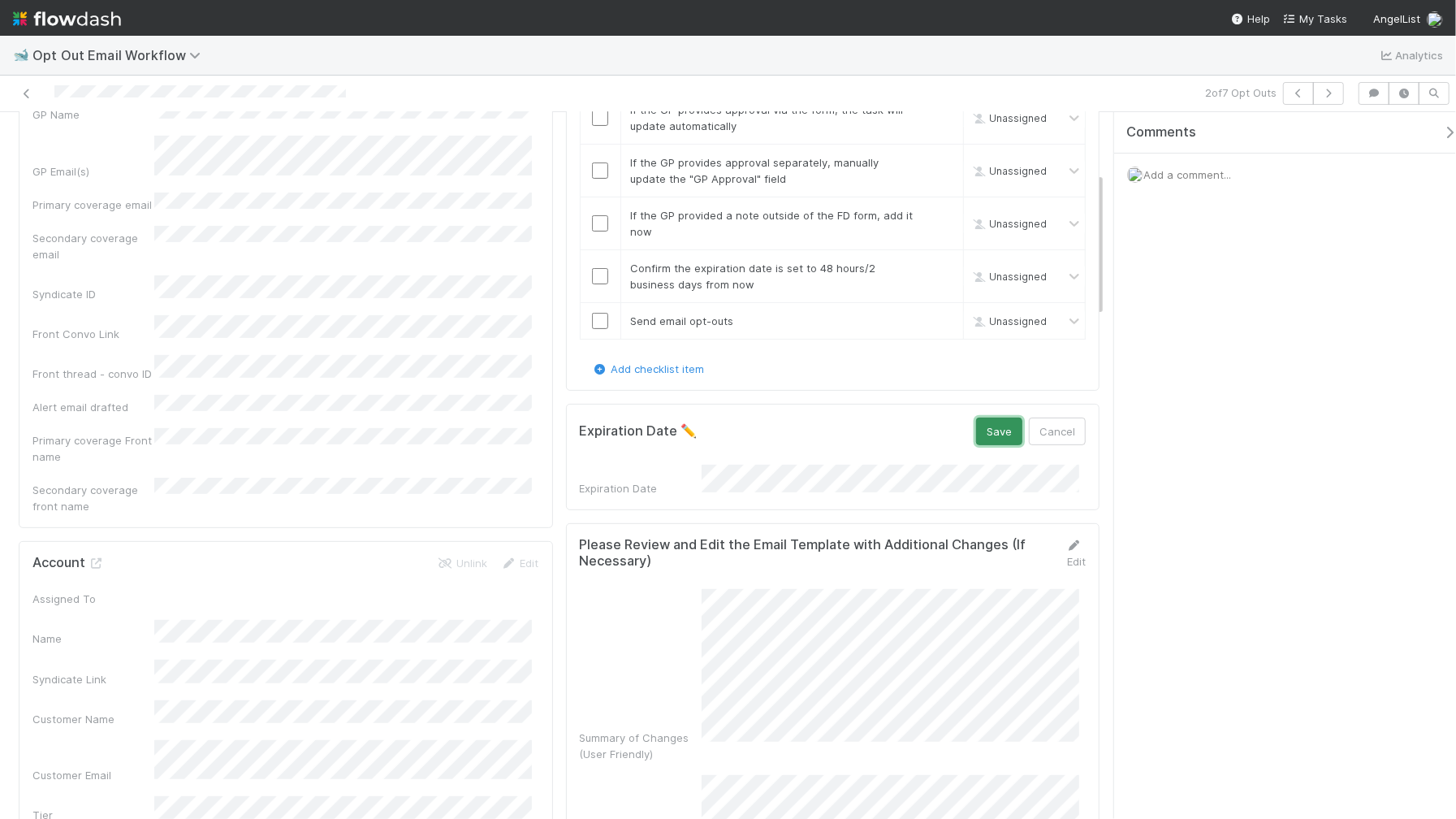
click at [979, 435] on button "Save" at bounding box center [999, 431] width 46 height 27
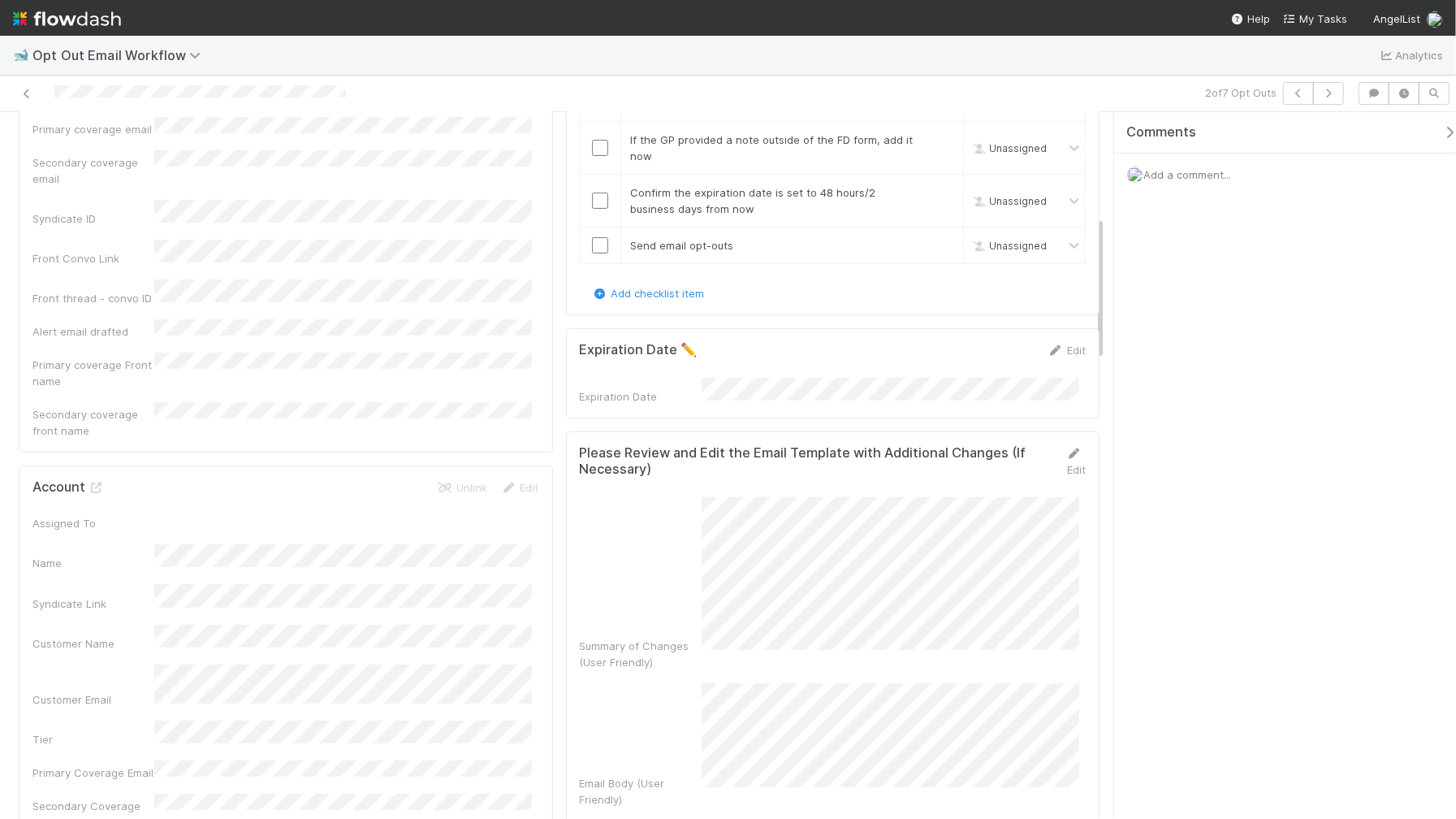
scroll to position [509, 0]
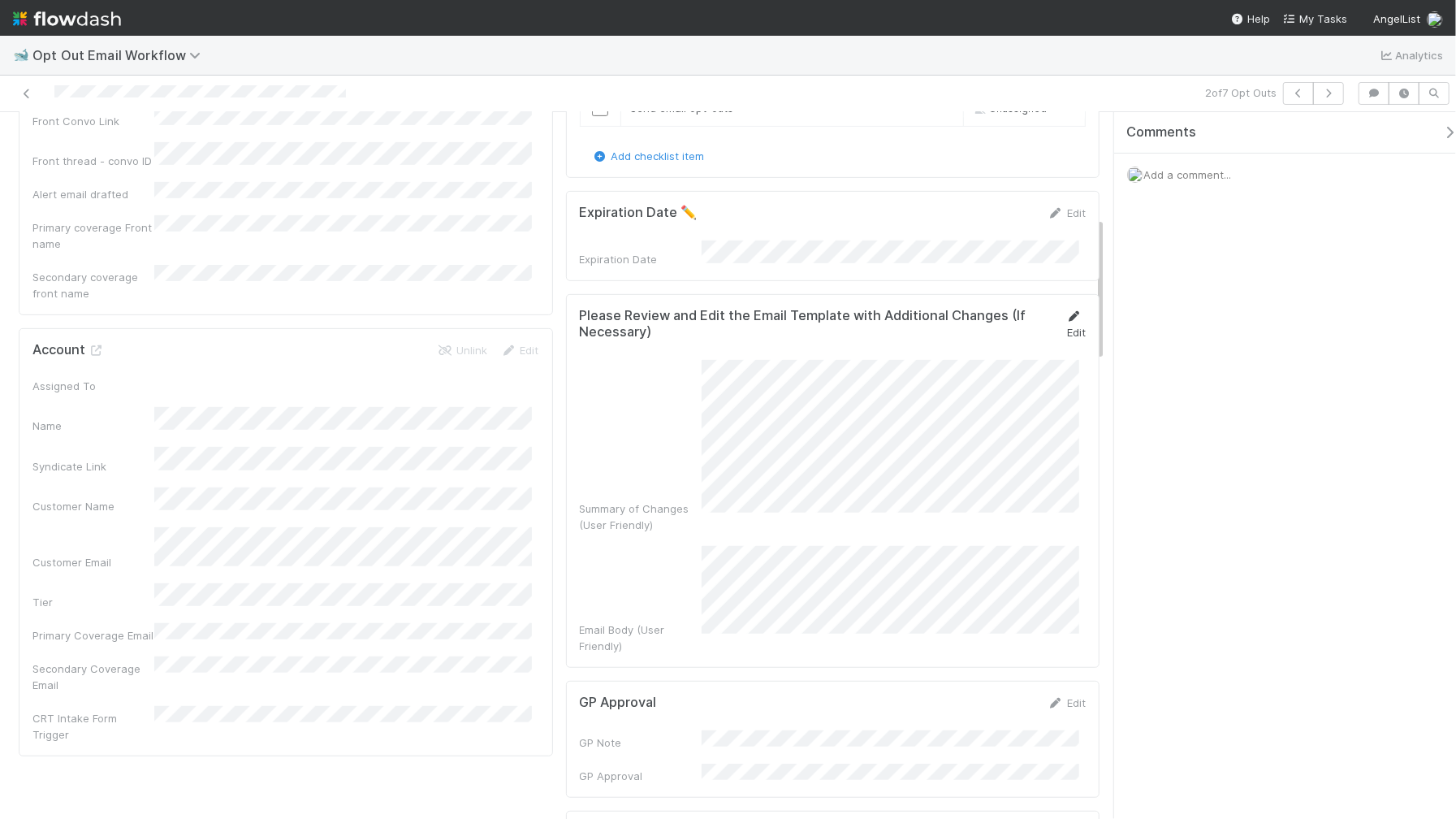
click at [1067, 322] on link "Edit" at bounding box center [1077, 323] width 20 height 29
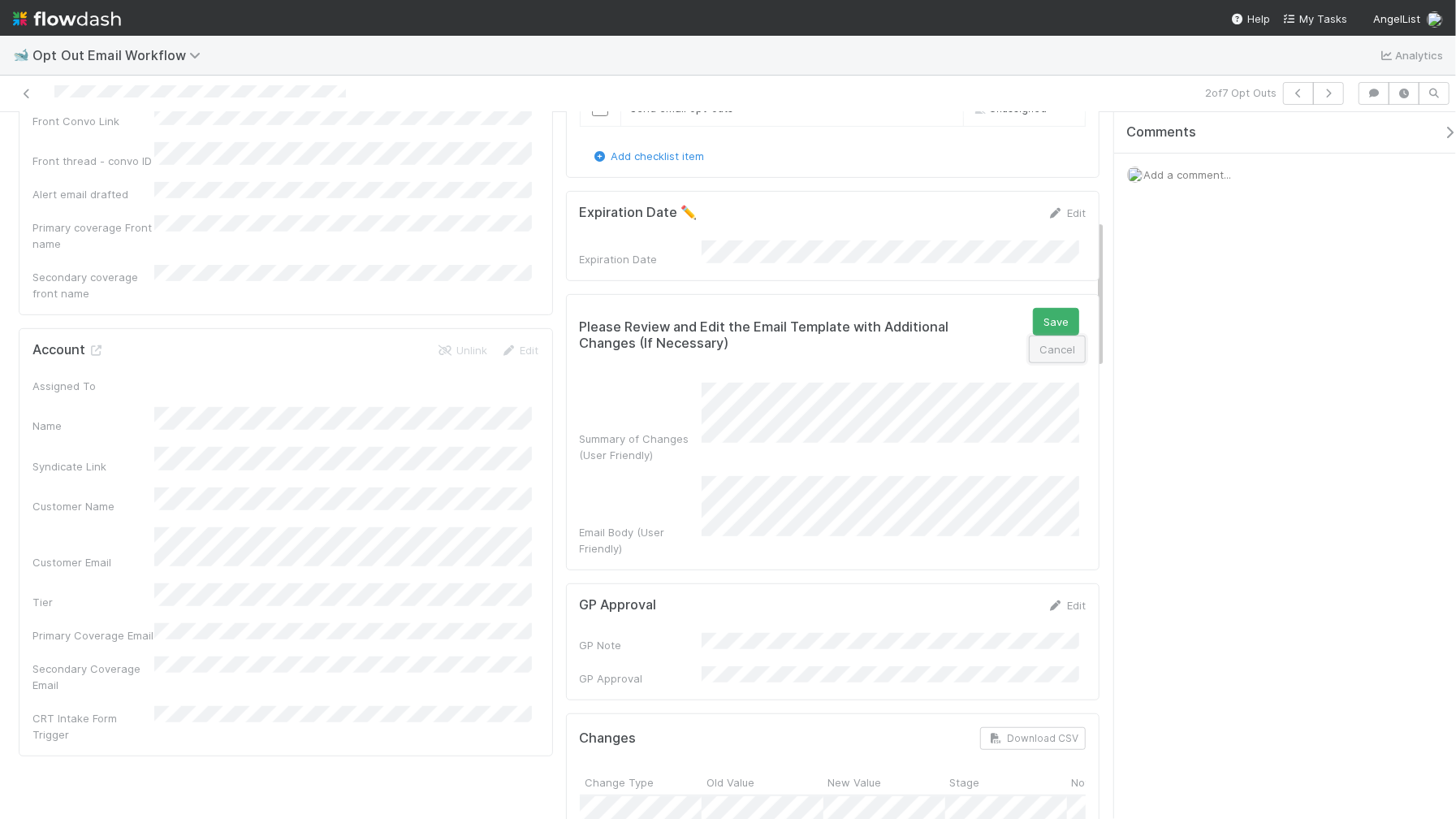
click at [1042, 346] on button "Cancel" at bounding box center [1057, 349] width 57 height 27
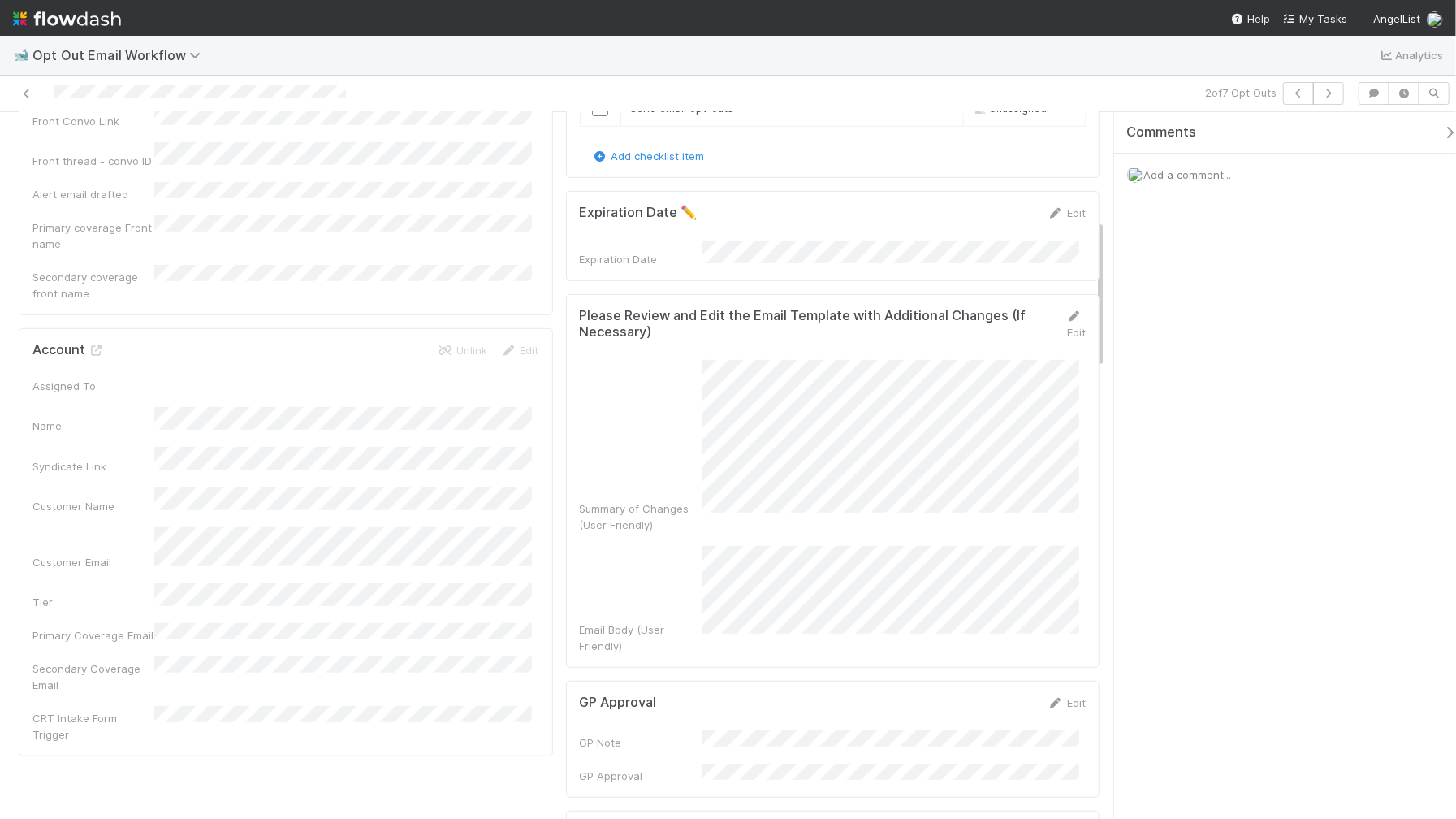
click at [1069, 320] on div "Edit" at bounding box center [1069, 323] width 34 height 32
click at [1067, 329] on link "Edit" at bounding box center [1077, 323] width 20 height 29
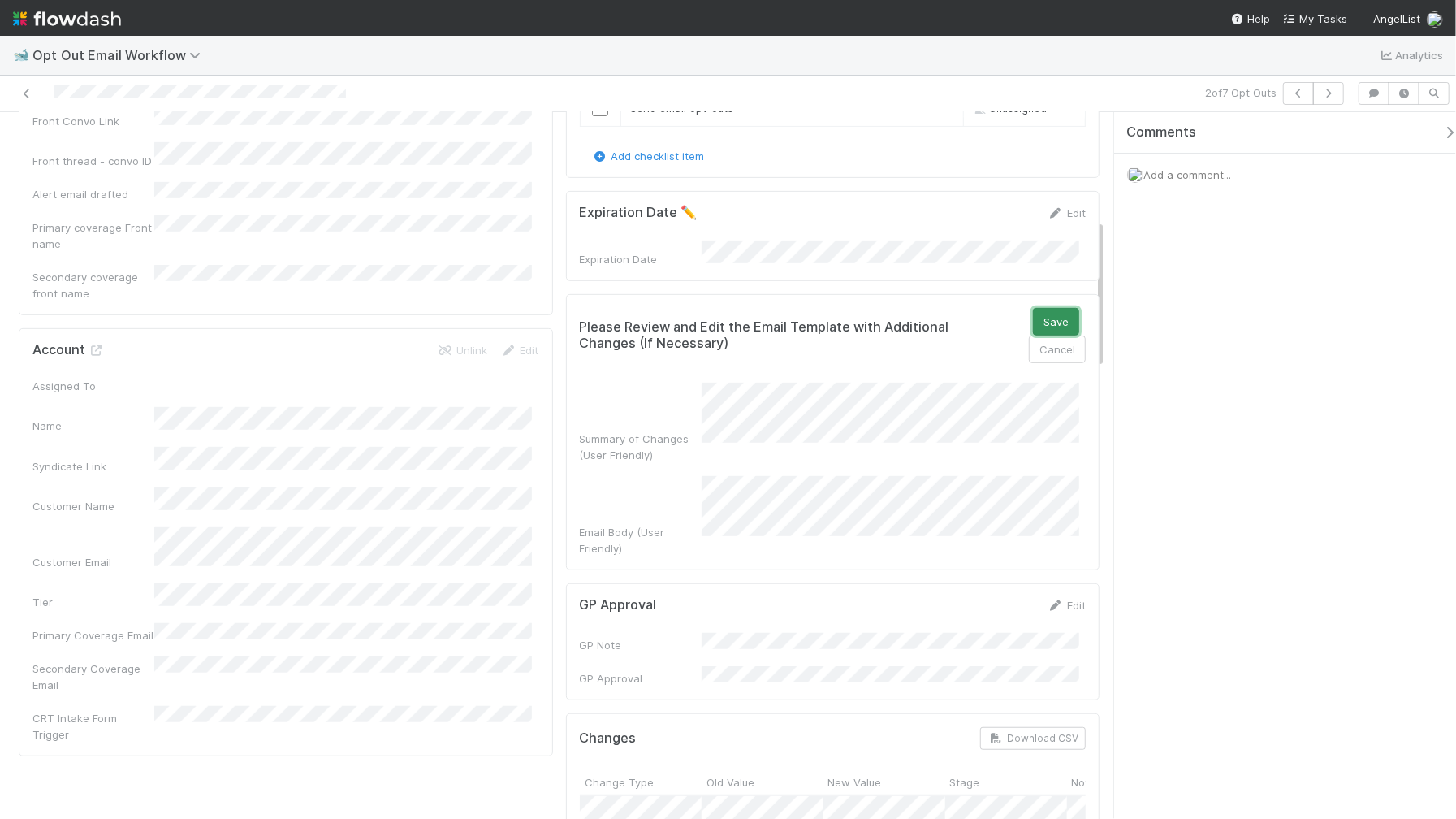
click at [1044, 319] on button "Save" at bounding box center [1056, 321] width 46 height 27
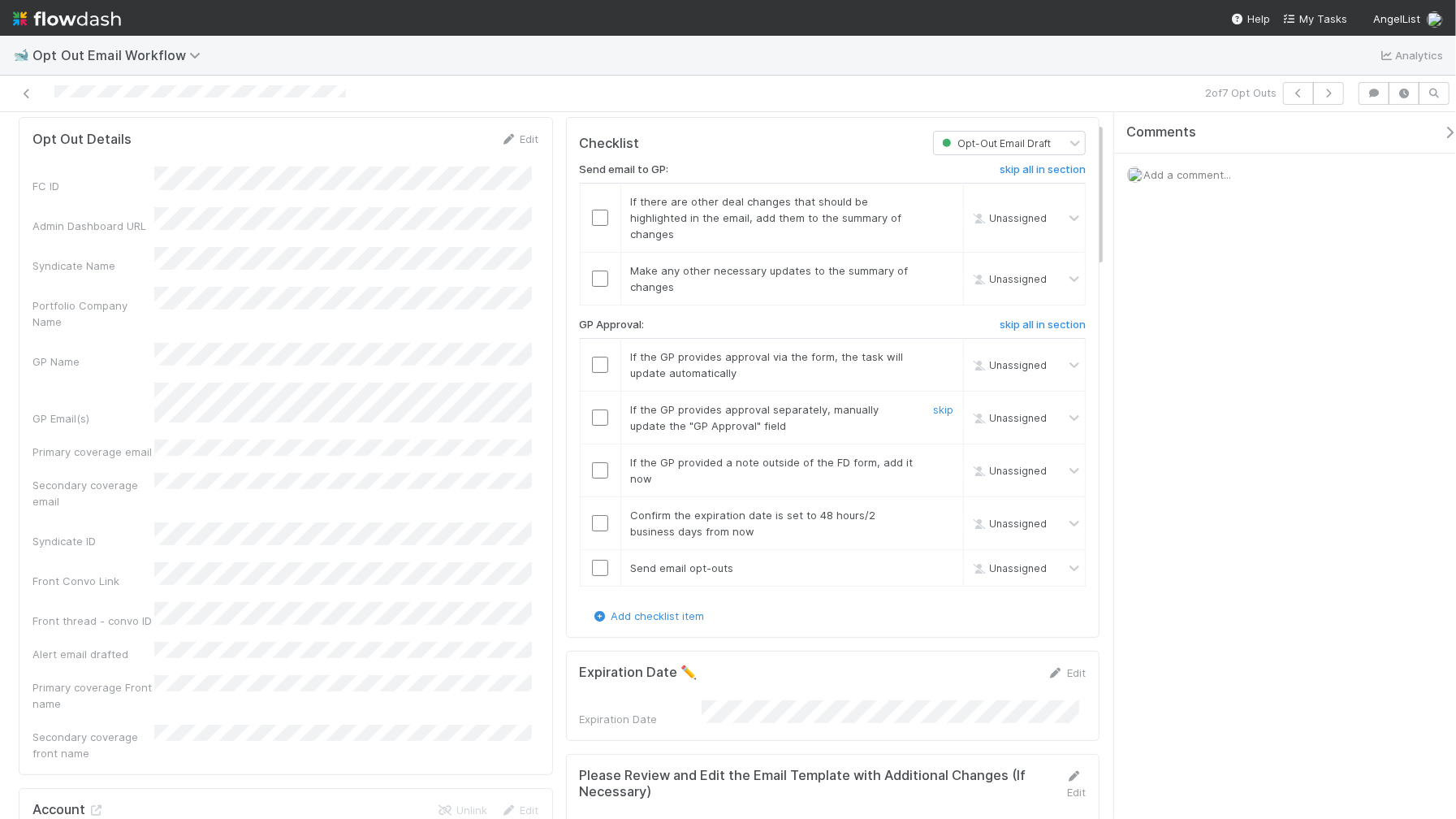
scroll to position [0, 0]
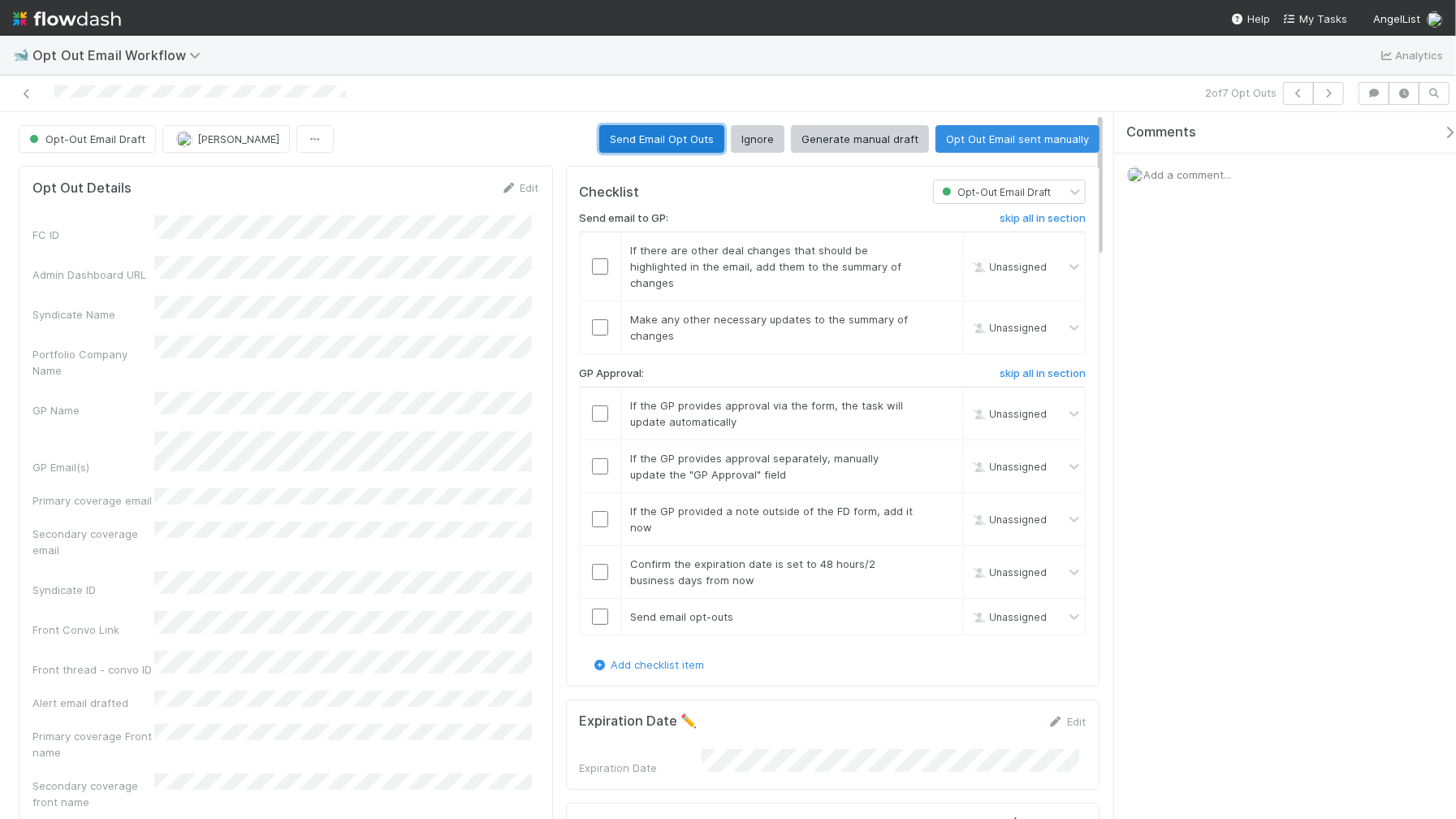
click at [645, 146] on button "Send Email Opt Outs" at bounding box center [662, 139] width 125 height 27
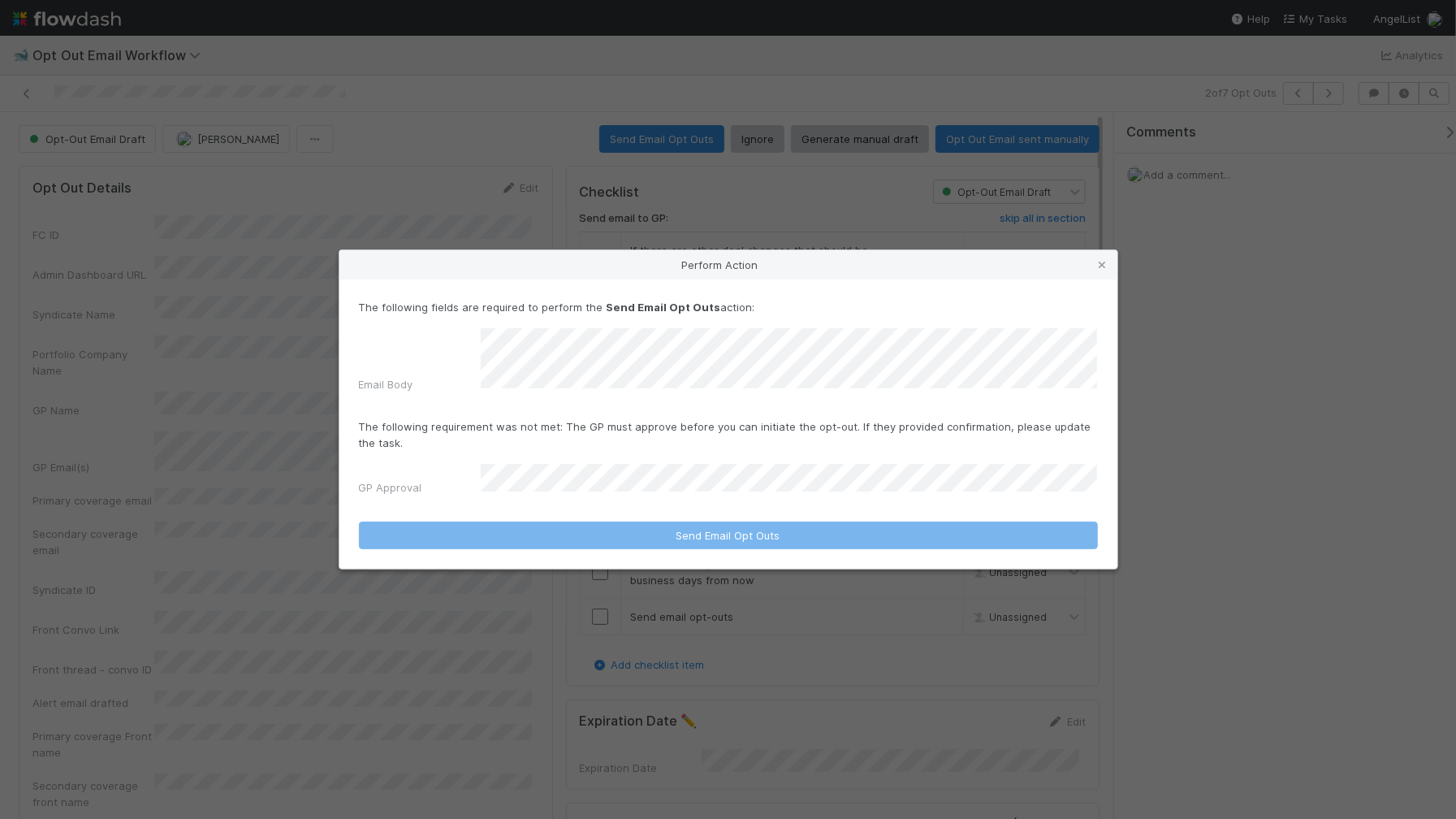
click at [562, 470] on form "The following fields are required to perform the Send Email Opt Outs action: Em…" at bounding box center [728, 424] width 740 height 250
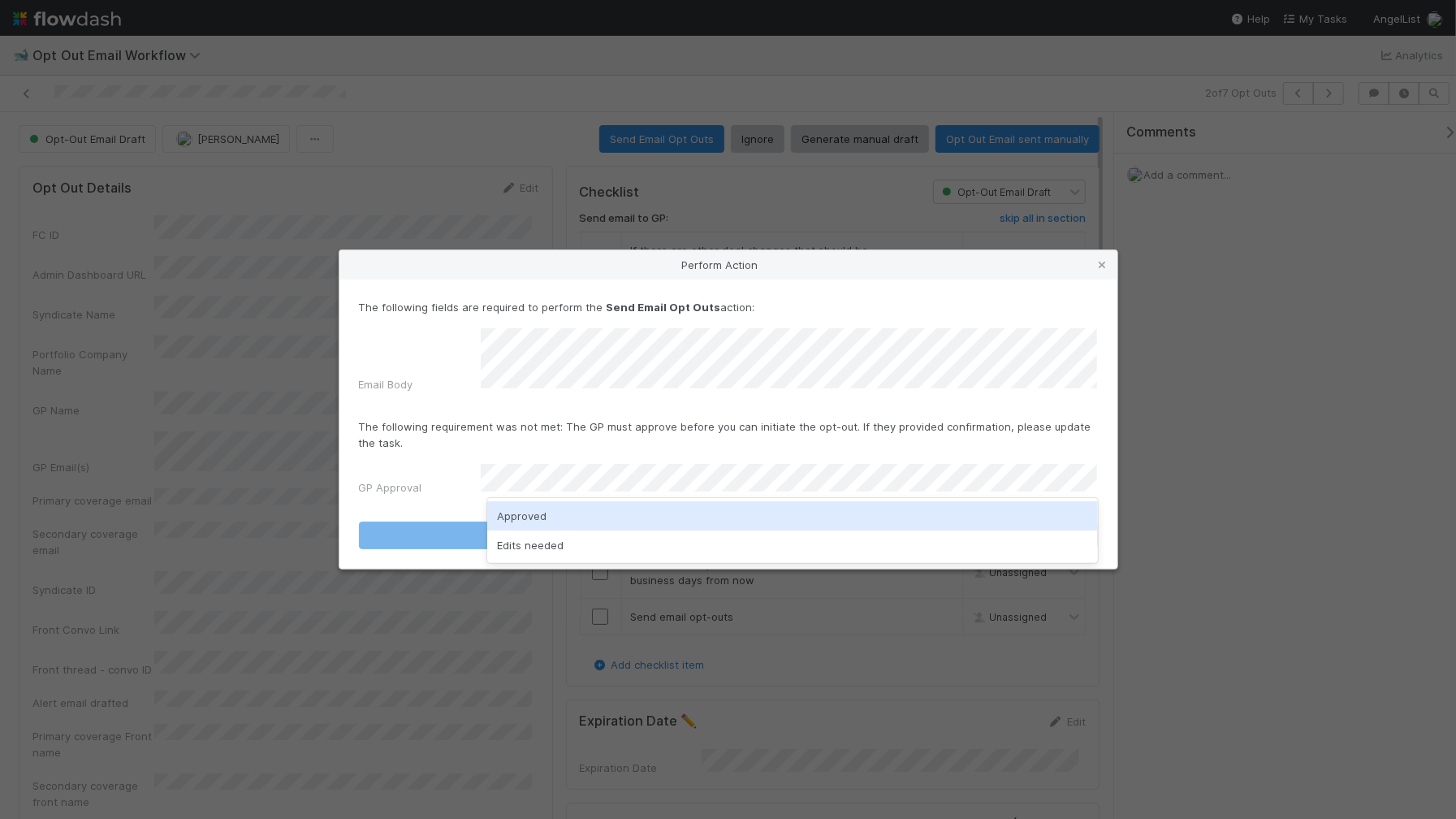
click at [552, 506] on div "Approved" at bounding box center [792, 515] width 611 height 29
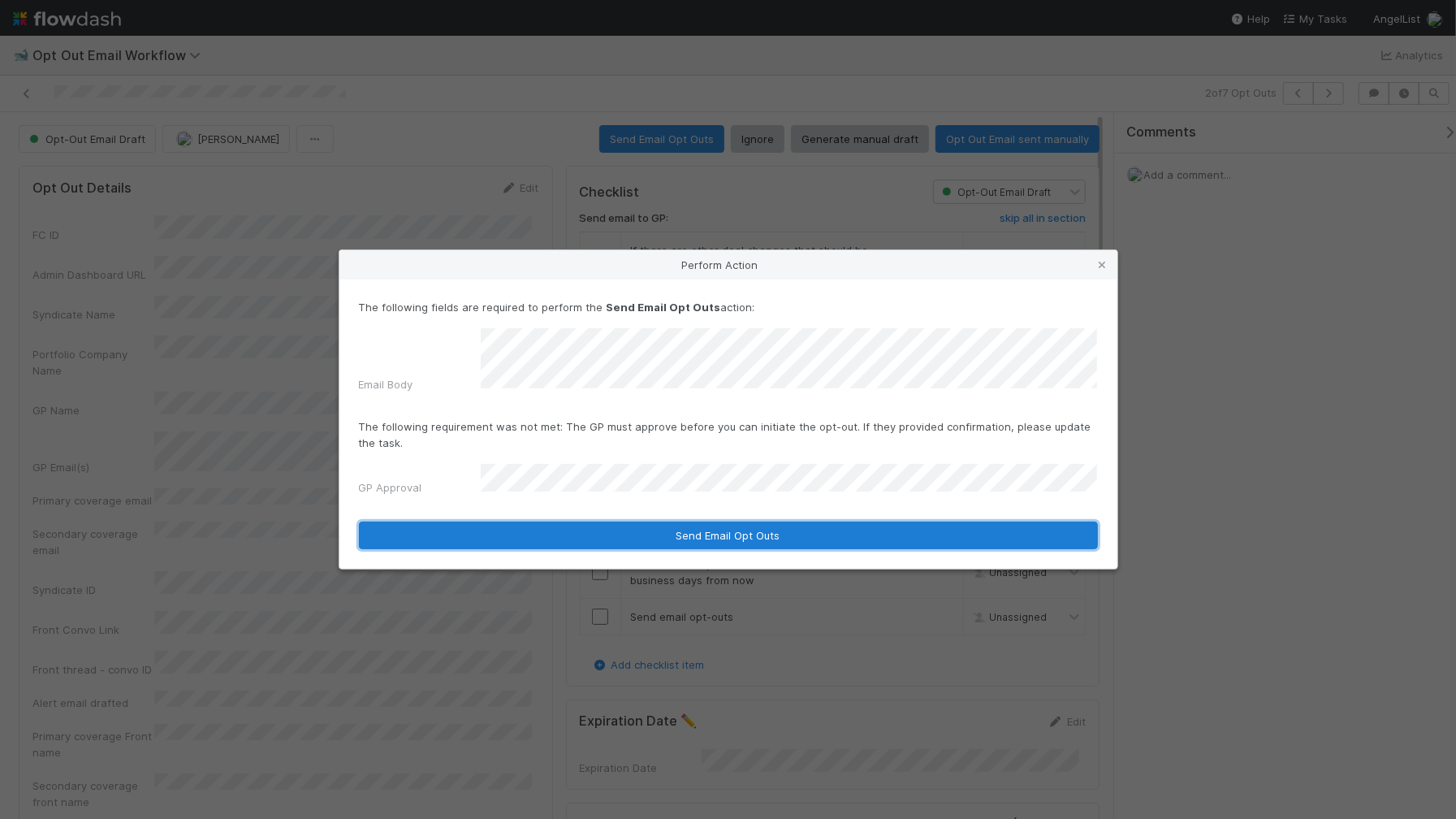
click at [624, 521] on button "Send Email Opt Outs" at bounding box center [728, 534] width 740 height 27
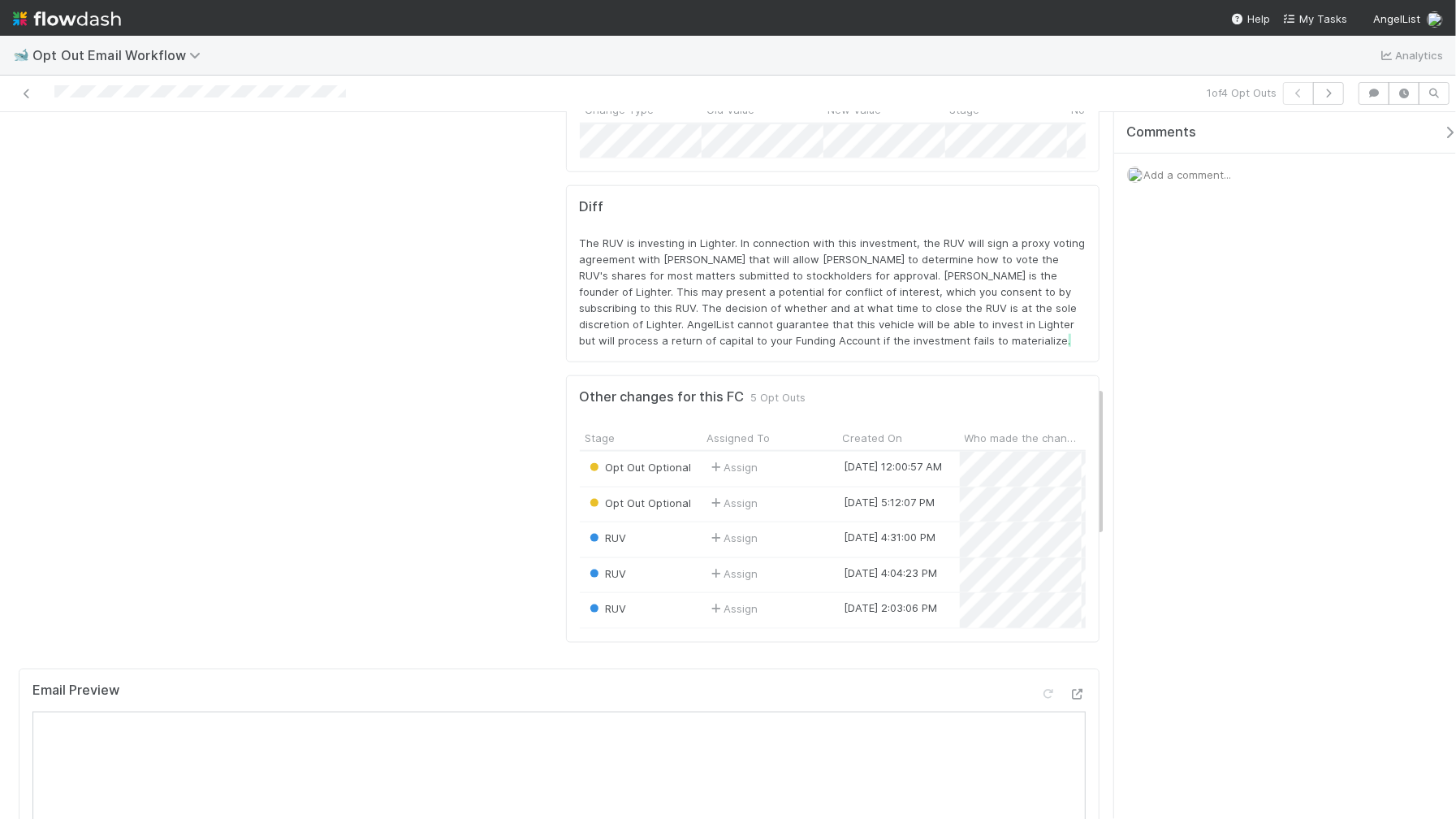
scroll to position [551, 0]
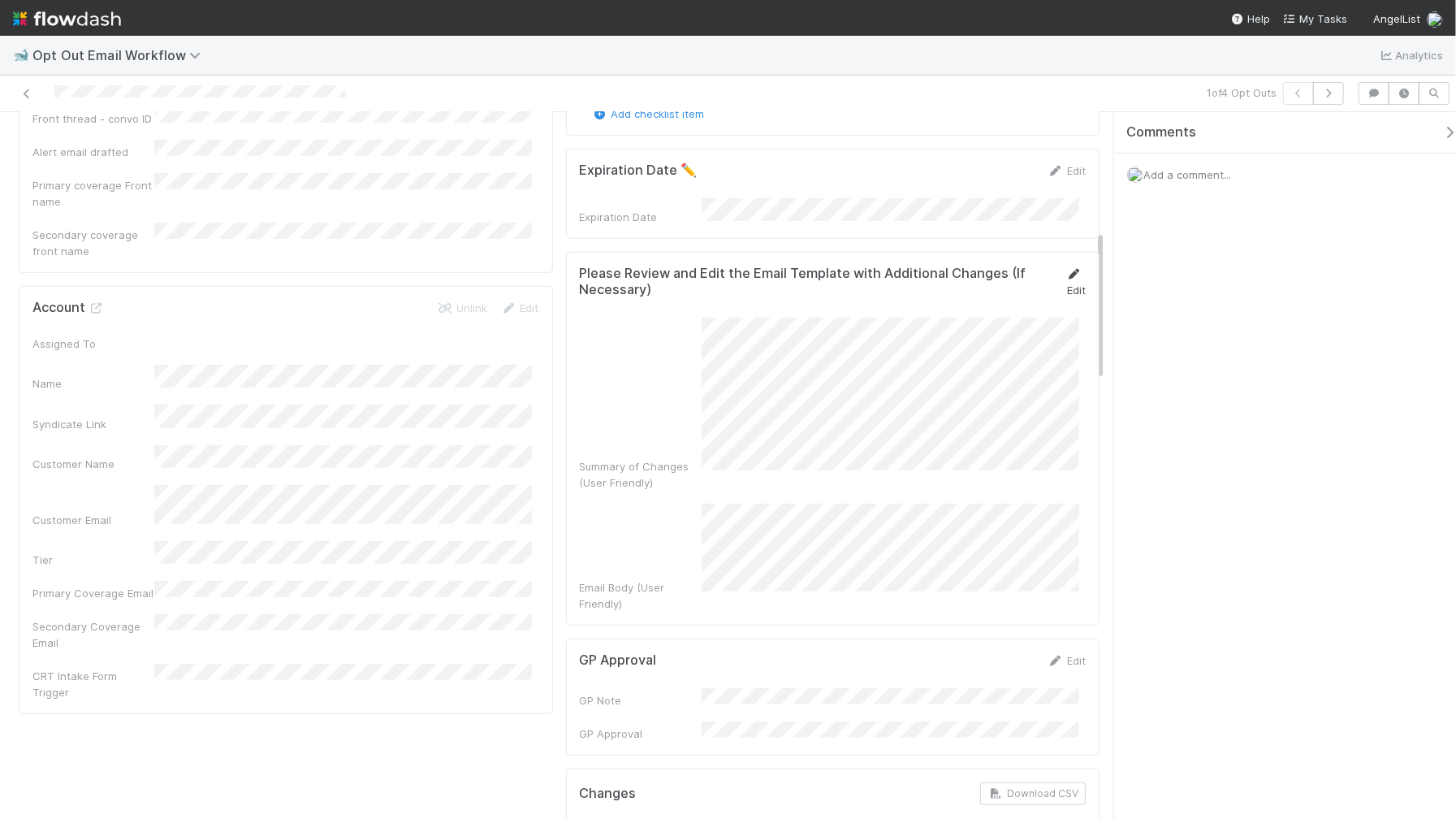
click at [1067, 279] on link "Edit" at bounding box center [1077, 281] width 20 height 29
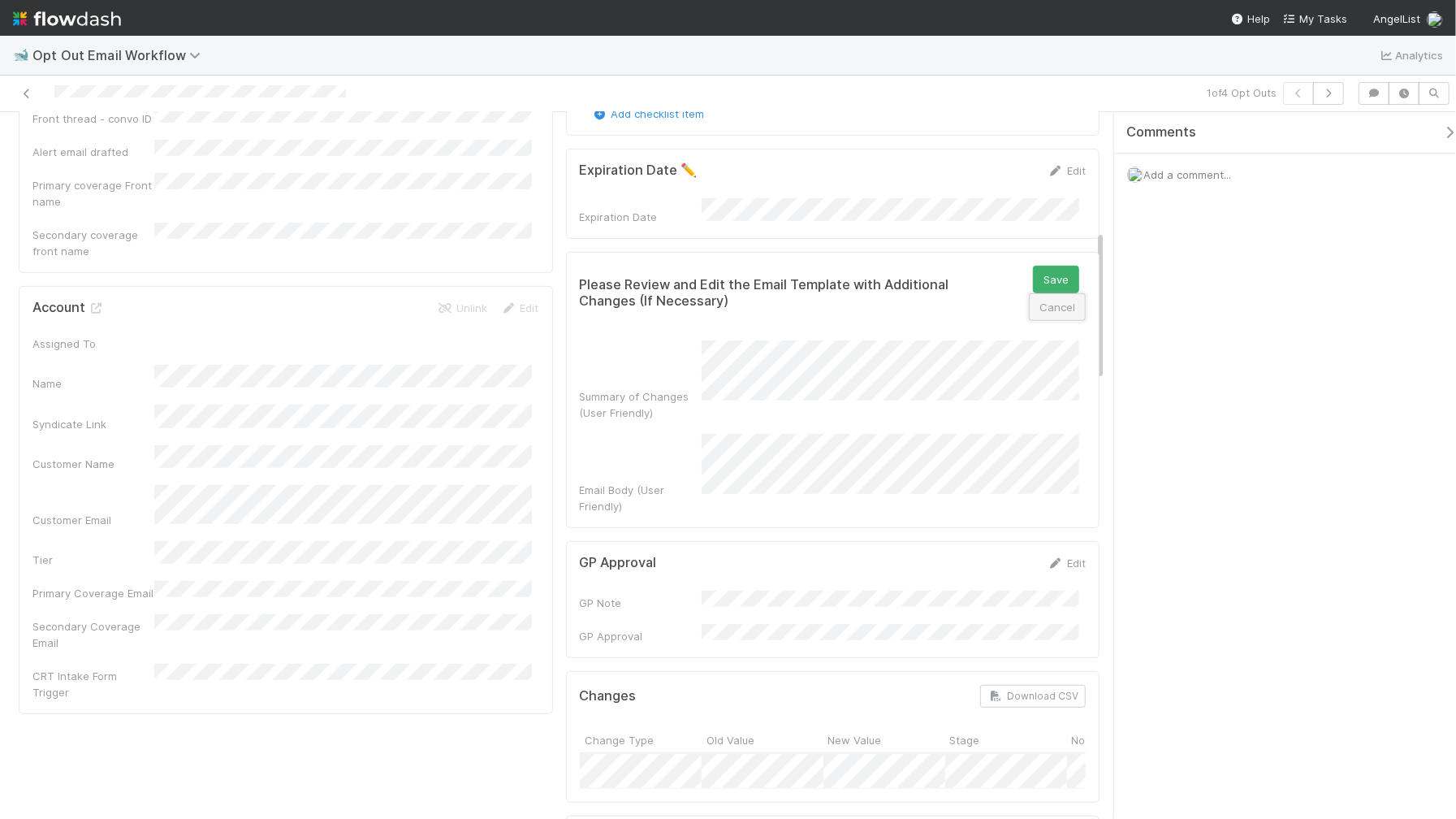
click at [1055, 304] on button "Cancel" at bounding box center [1057, 307] width 57 height 27
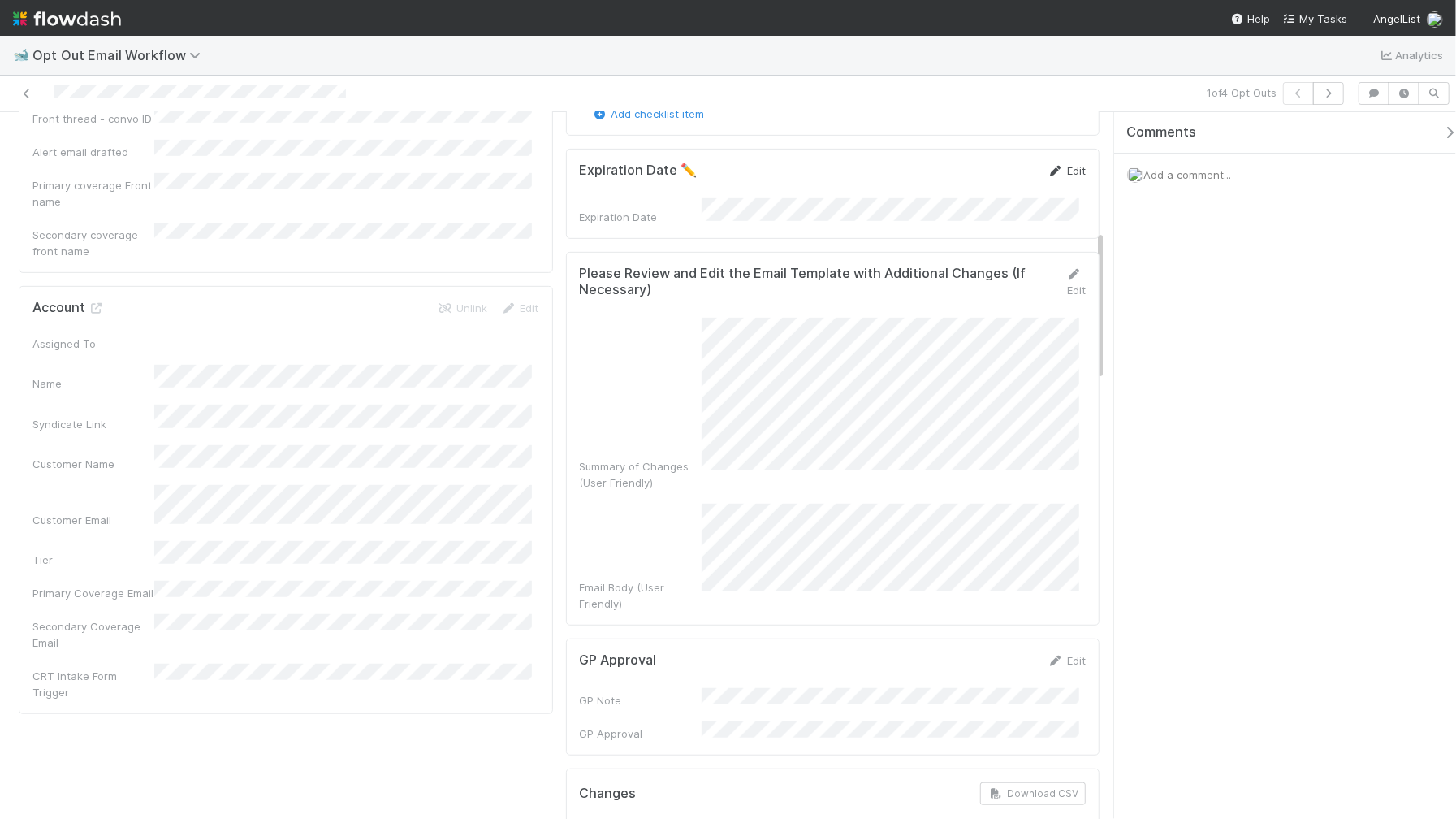
click at [1048, 169] on icon at bounding box center [1056, 171] width 16 height 11
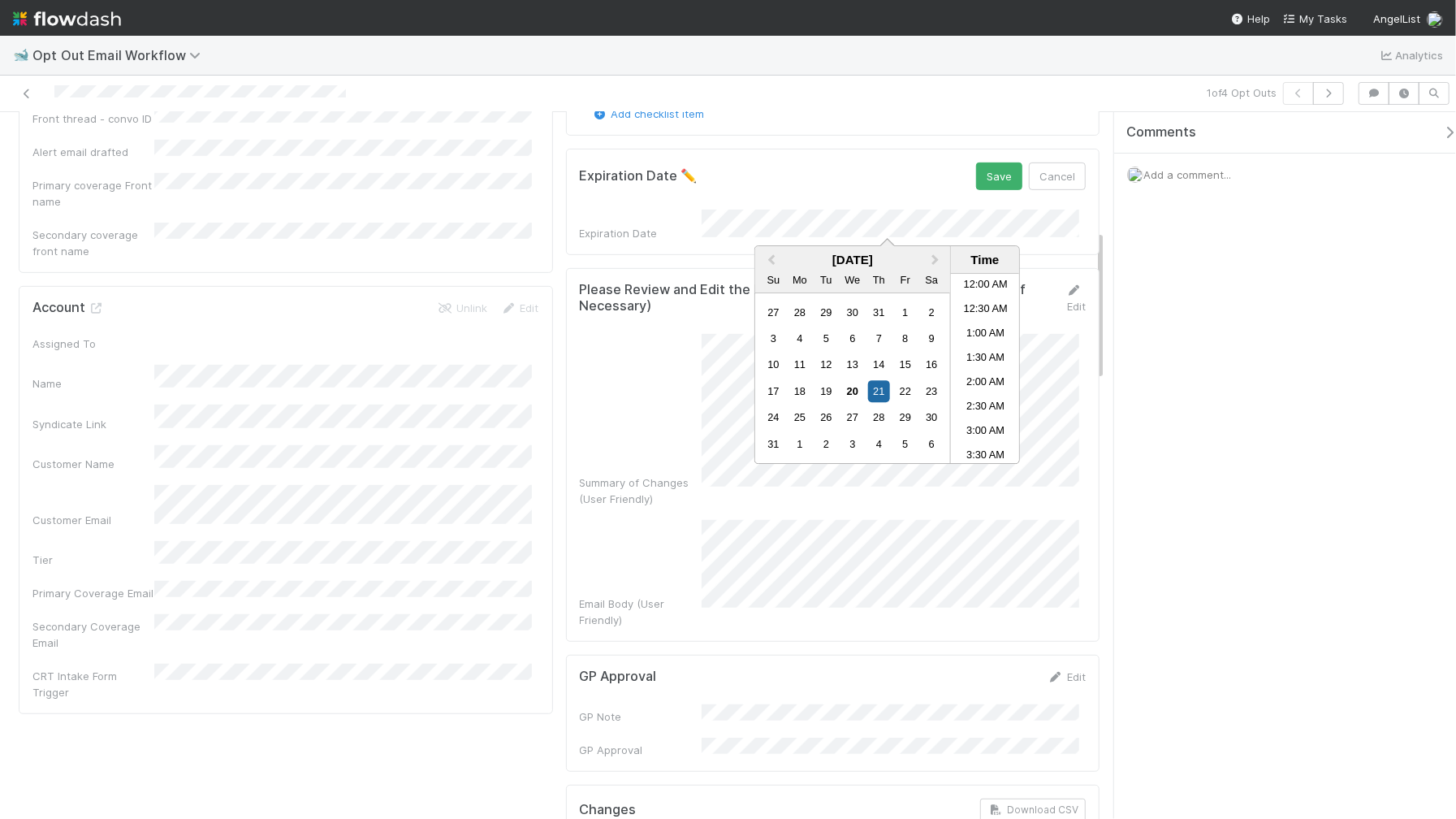
scroll to position [980, 0]
click at [910, 390] on div "22" at bounding box center [905, 391] width 22 height 22
click at [973, 370] on li "1:00 PM" at bounding box center [986, 370] width 69 height 25
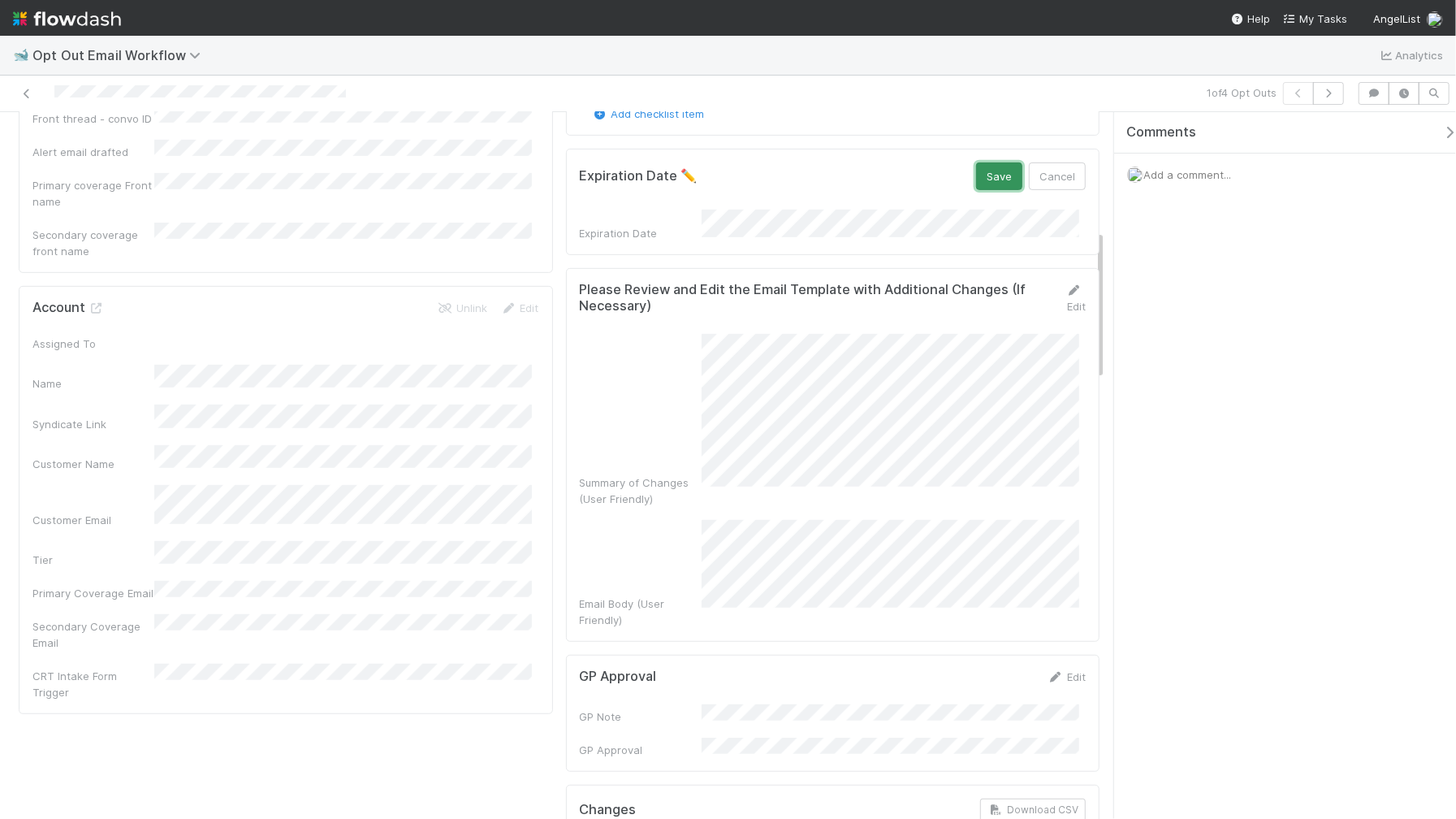
click at [998, 177] on button "Save" at bounding box center [999, 176] width 46 height 27
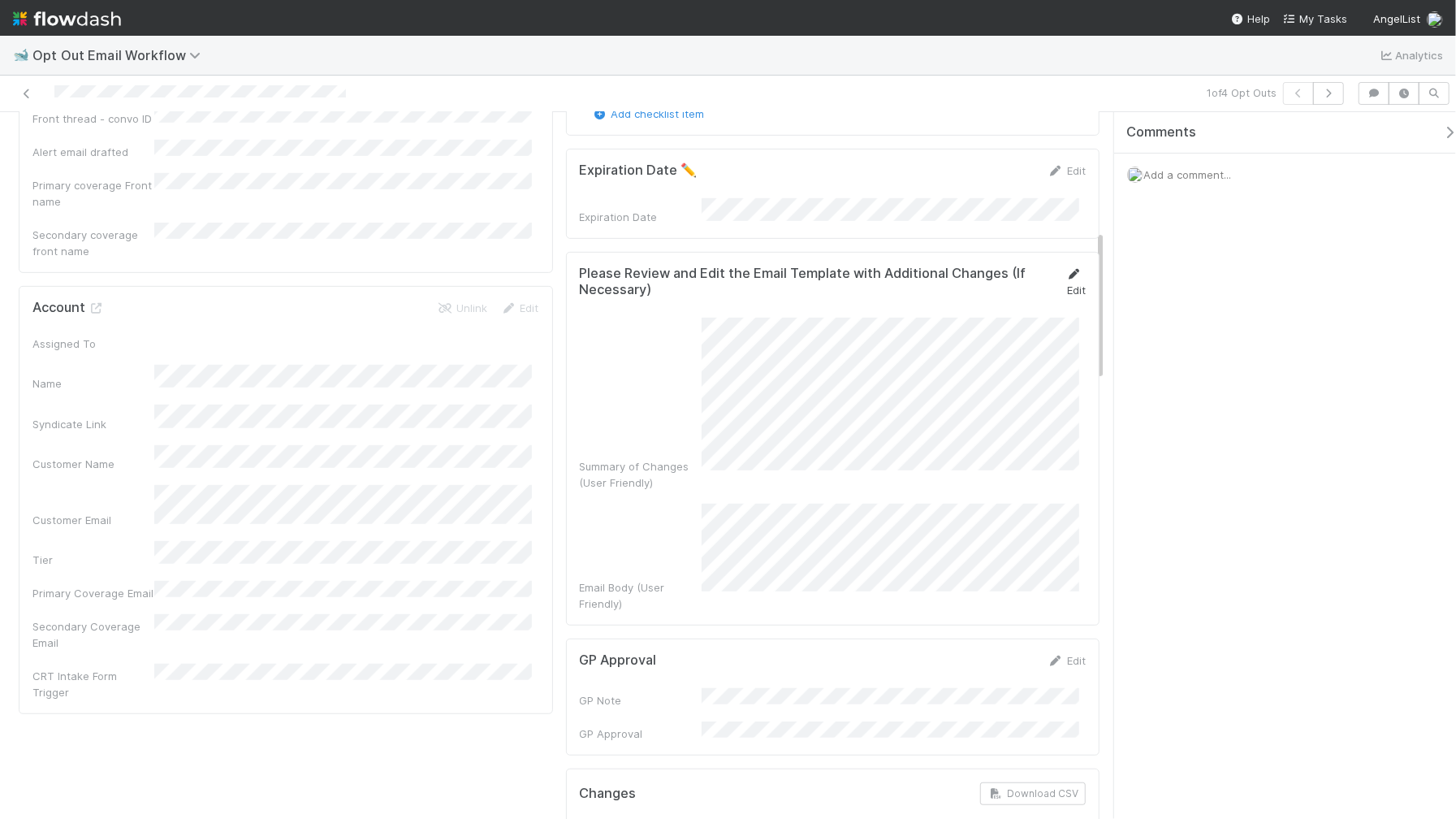
click at [1067, 273] on icon at bounding box center [1075, 274] width 16 height 11
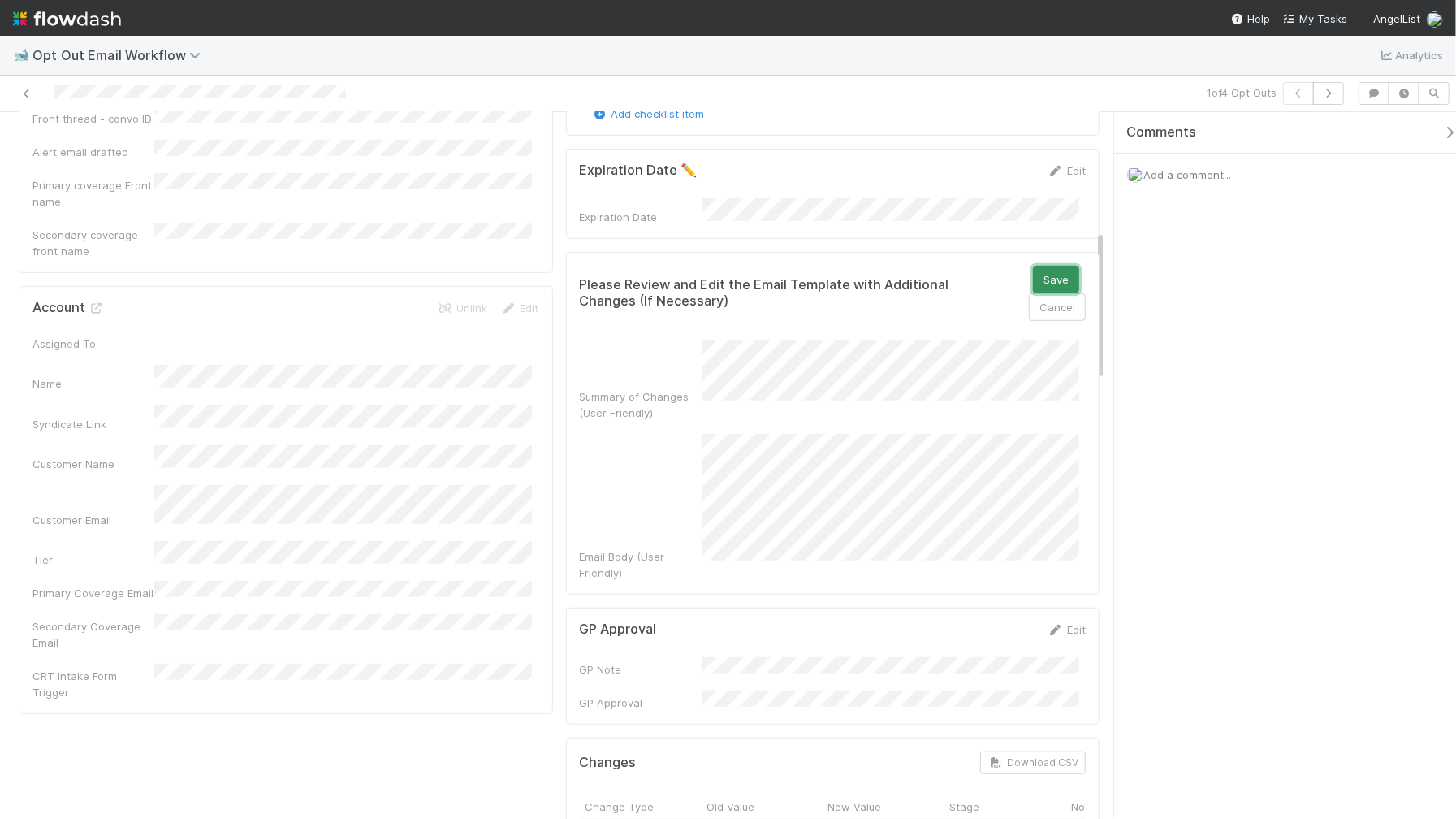
drag, startPoint x: 1040, startPoint y: 268, endPoint x: 932, endPoint y: 320, distance: 119.9
click at [1040, 268] on button "Save" at bounding box center [1056, 279] width 46 height 27
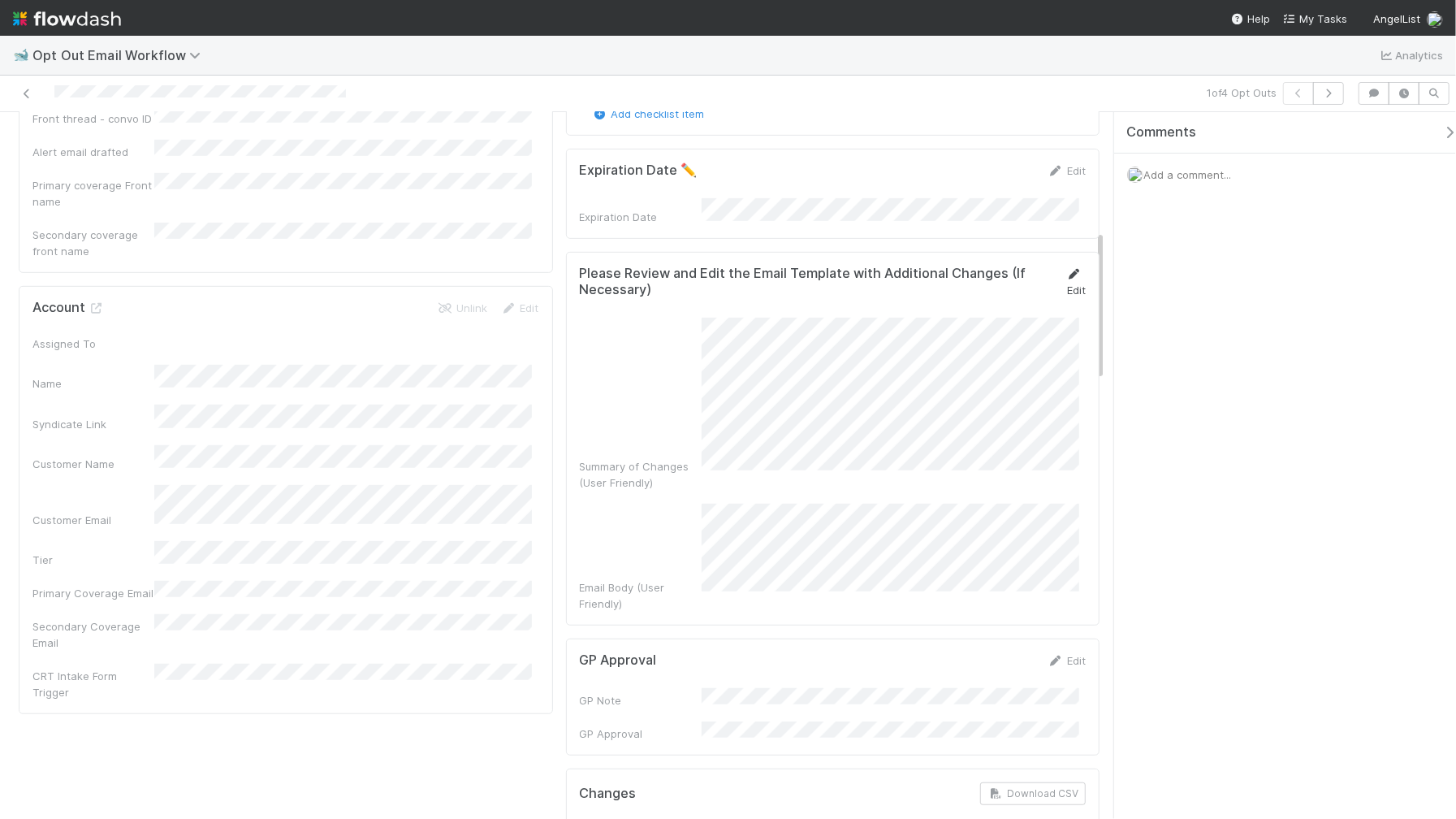
click at [1067, 280] on link "Edit" at bounding box center [1077, 281] width 20 height 29
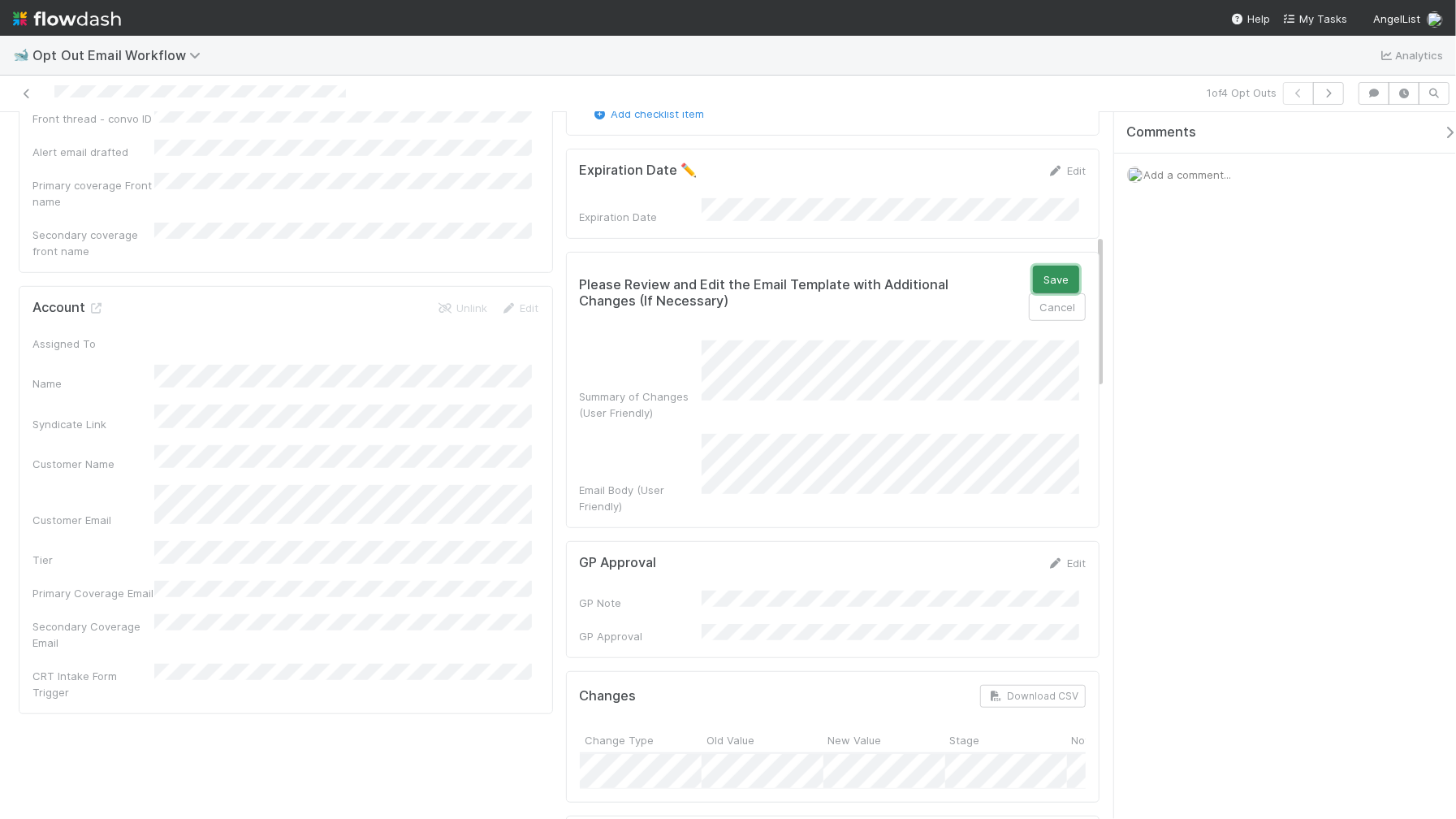
click at [1054, 281] on button "Save" at bounding box center [1056, 279] width 46 height 27
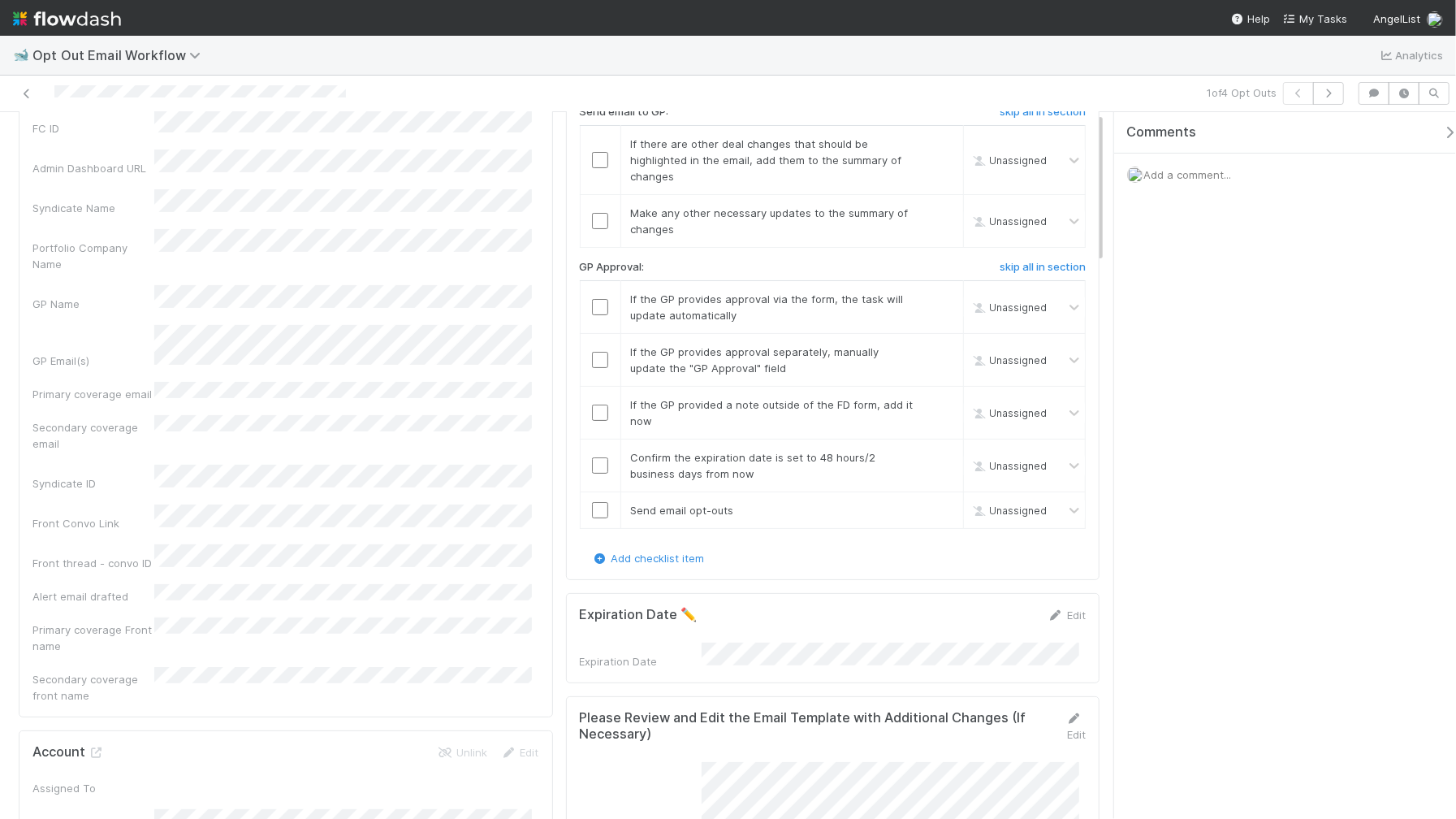
scroll to position [0, 0]
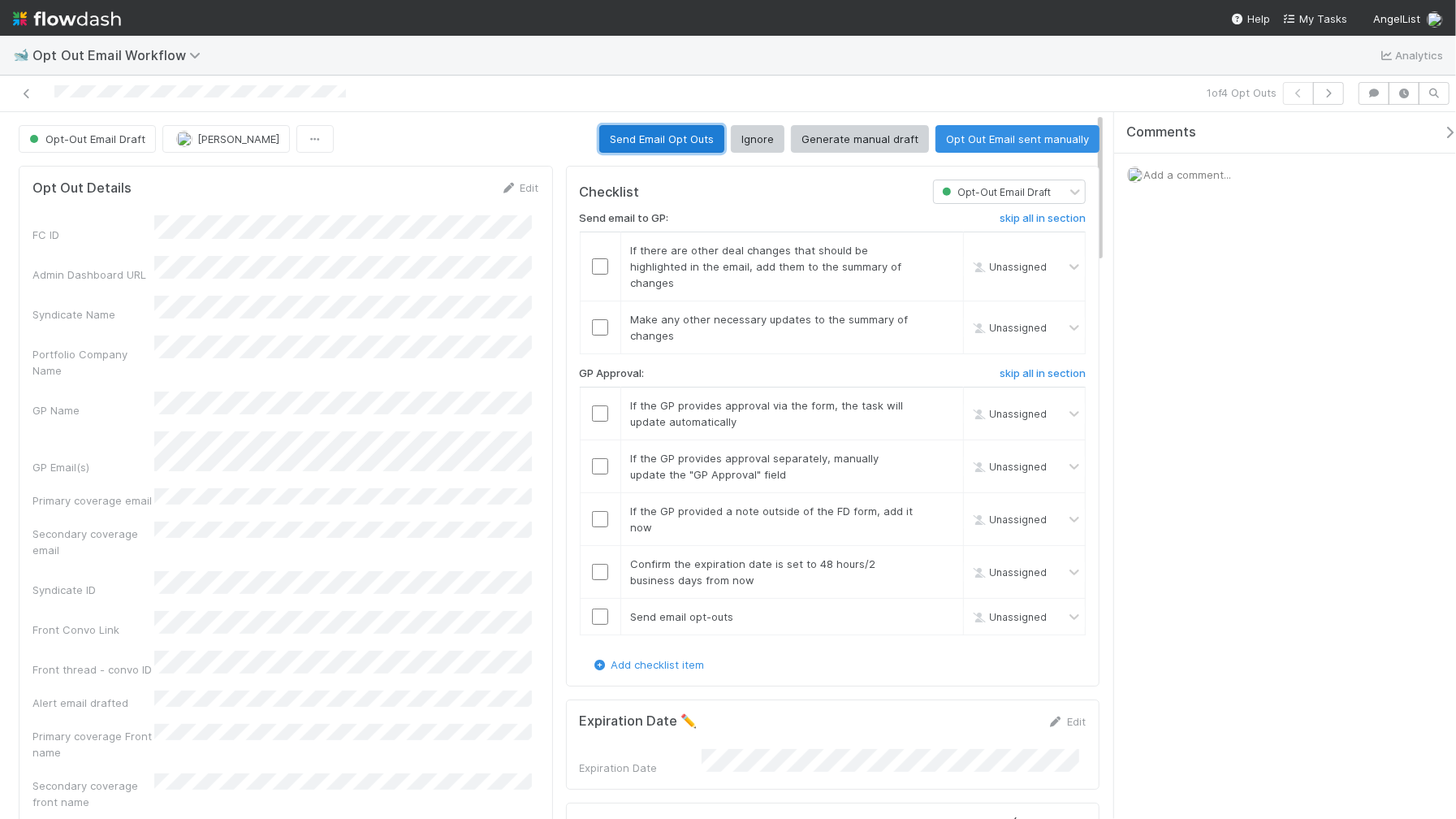
click at [639, 148] on button "Send Email Opt Outs" at bounding box center [662, 139] width 125 height 27
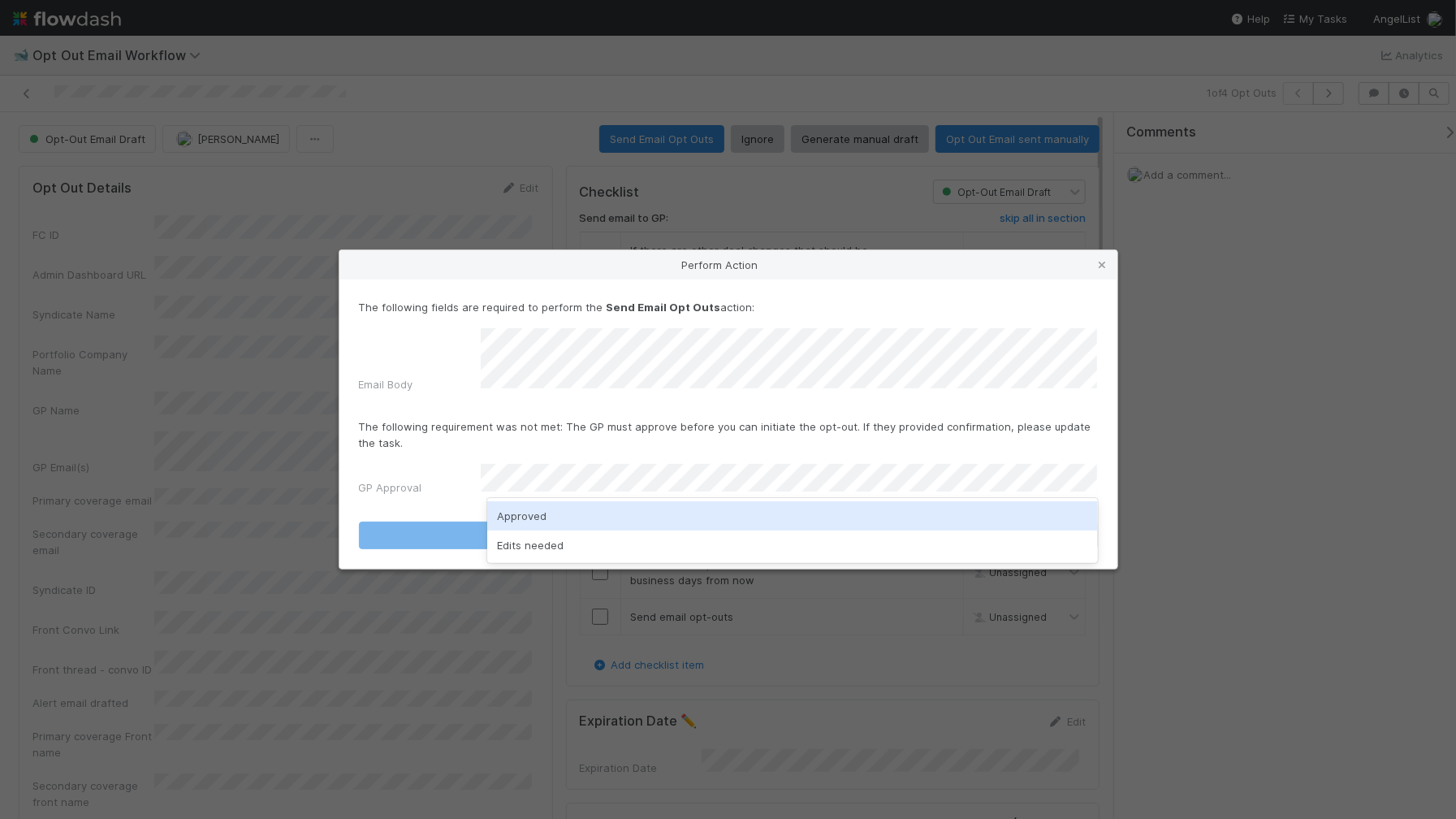
click at [519, 506] on div "Approved" at bounding box center [792, 515] width 611 height 29
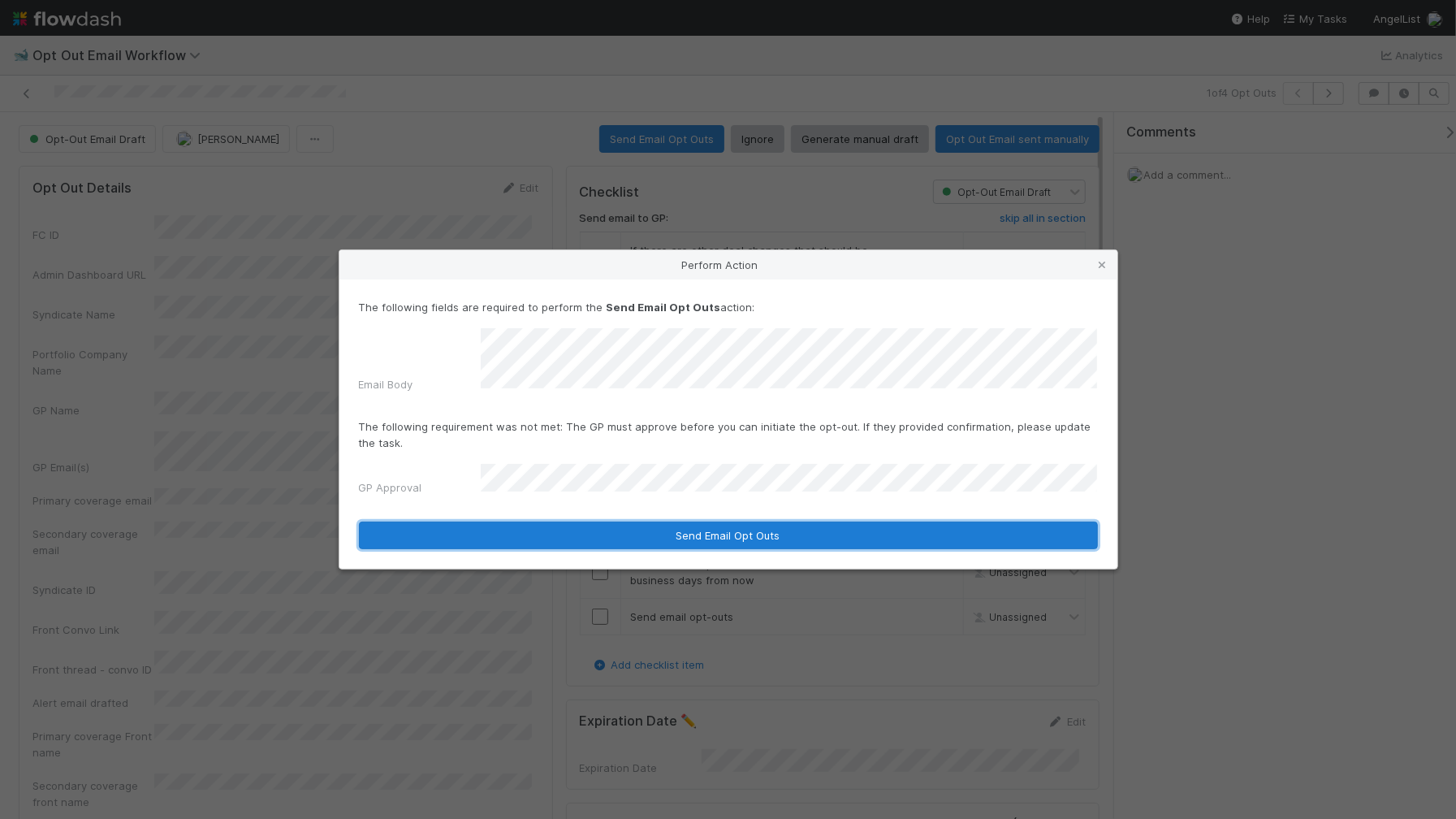
click at [542, 524] on button "Send Email Opt Outs" at bounding box center [728, 534] width 740 height 27
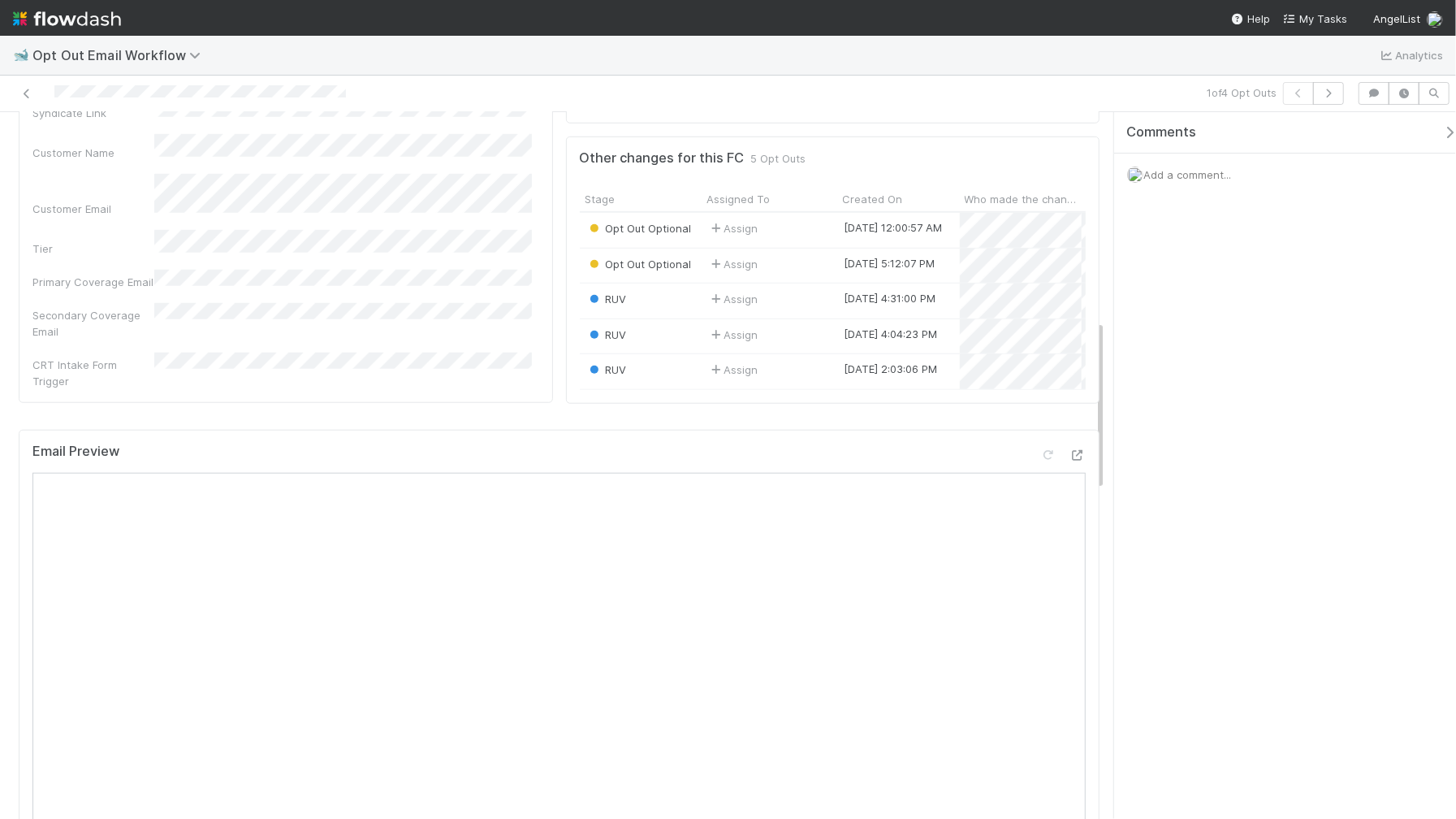
scroll to position [1433, 0]
